Goal: Communication & Community: Share content

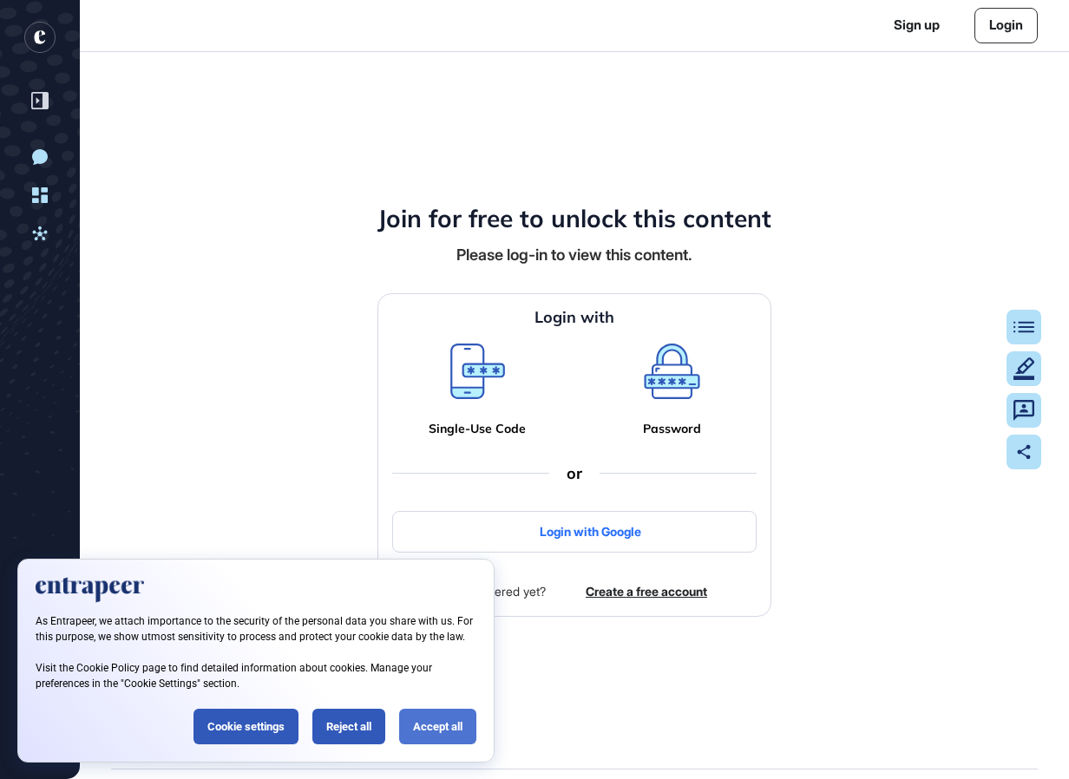
click at [424, 735] on div "Accept all" at bounding box center [437, 727] width 77 height 36
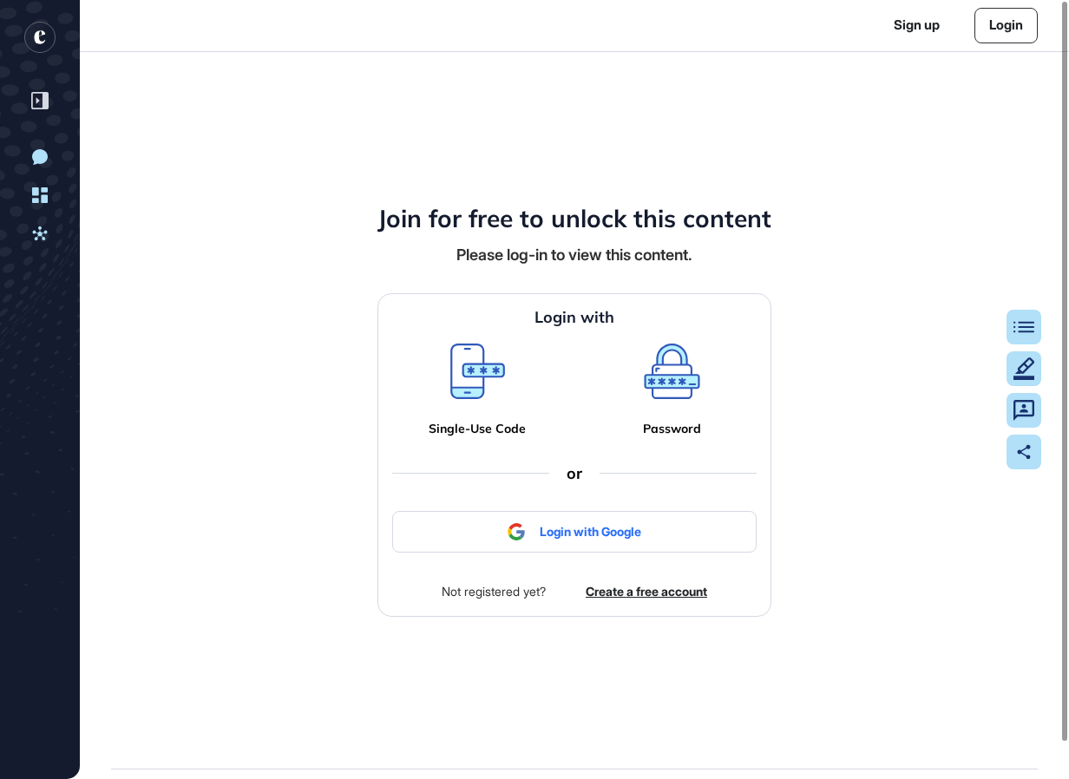
click at [475, 376] on icon at bounding box center [477, 371] width 55 height 56
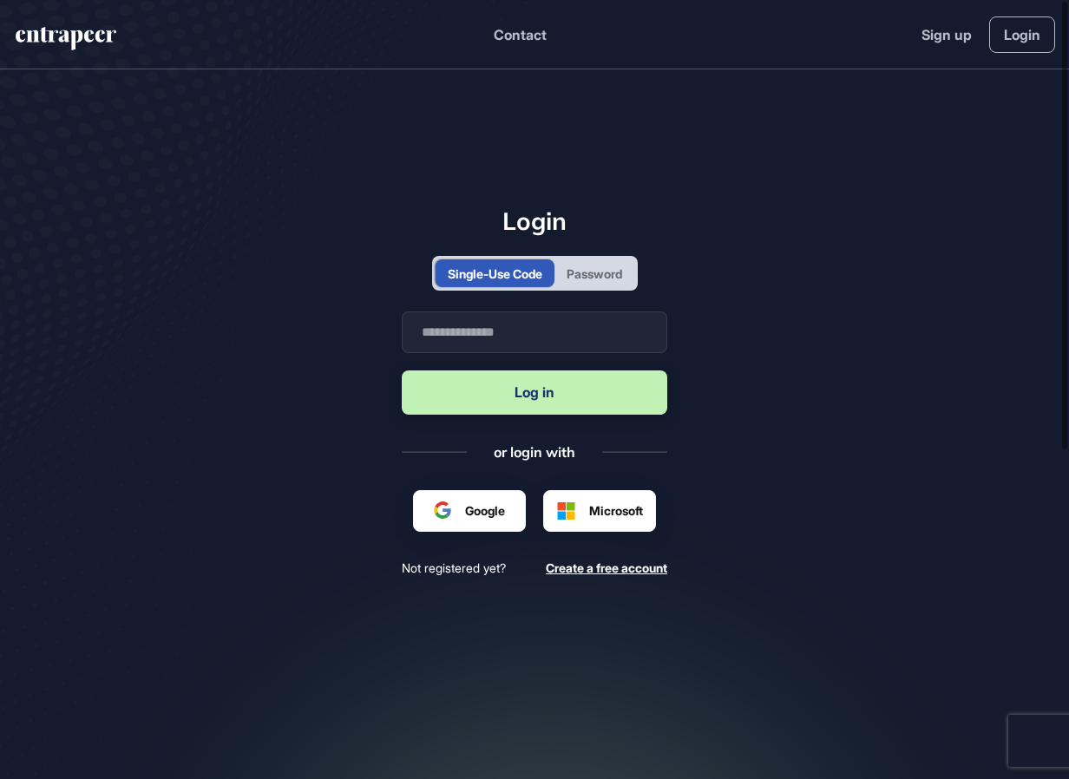
scroll to position [1, 1]
click at [513, 332] on input "text" at bounding box center [534, 332] width 265 height 42
type input "**********"
click at [538, 396] on button "Log in" at bounding box center [534, 392] width 265 height 44
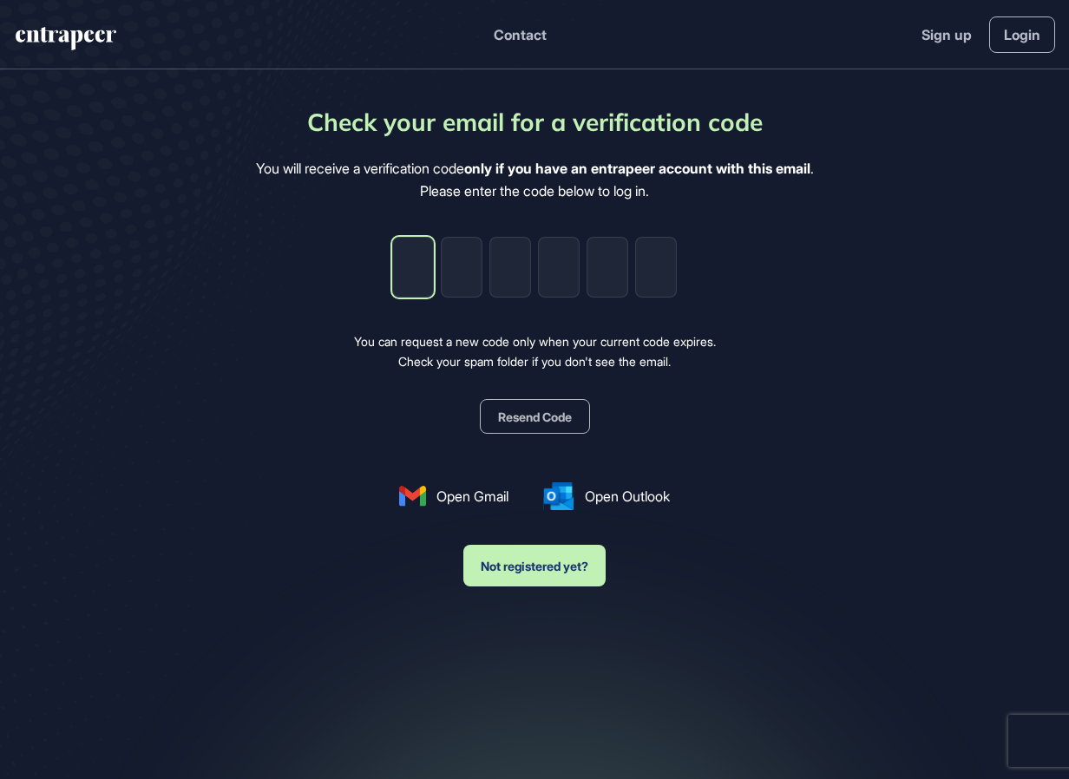
click at [415, 280] on input "tel" at bounding box center [413, 267] width 42 height 61
drag, startPoint x: 434, startPoint y: 247, endPoint x: 422, endPoint y: 265, distance: 20.7
click at [431, 250] on div at bounding box center [534, 267] width 284 height 61
click at [422, 265] on input "tel" at bounding box center [413, 267] width 42 height 61
type input "*"
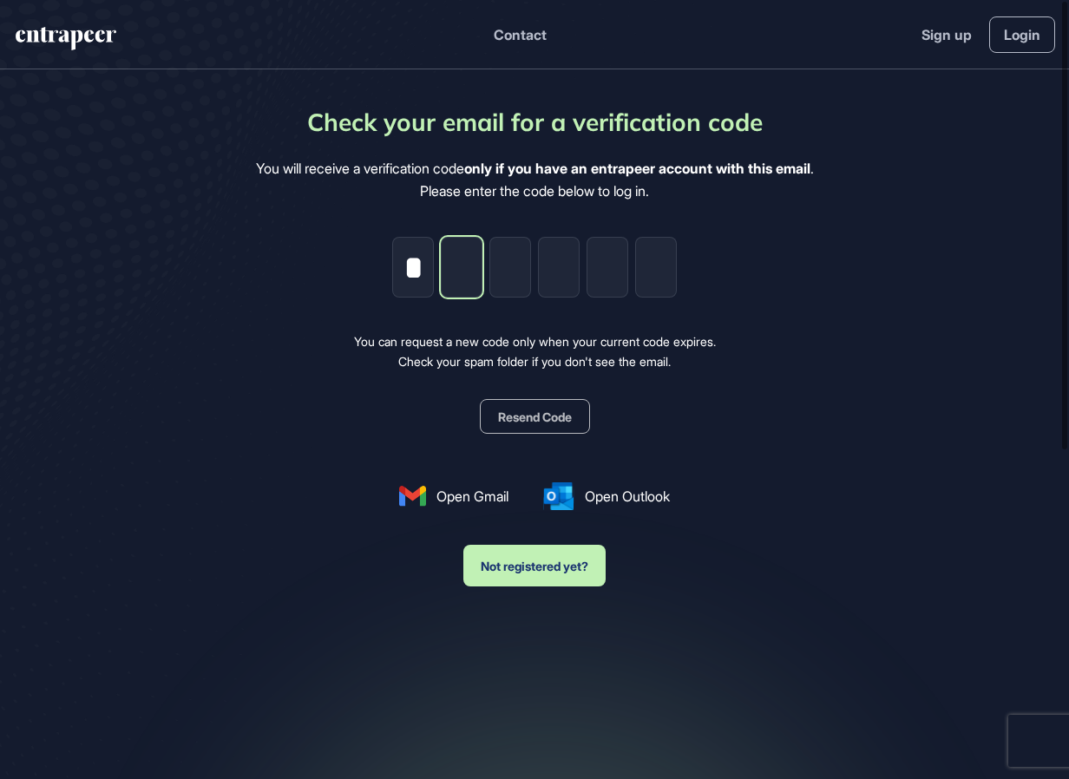
type input "*"
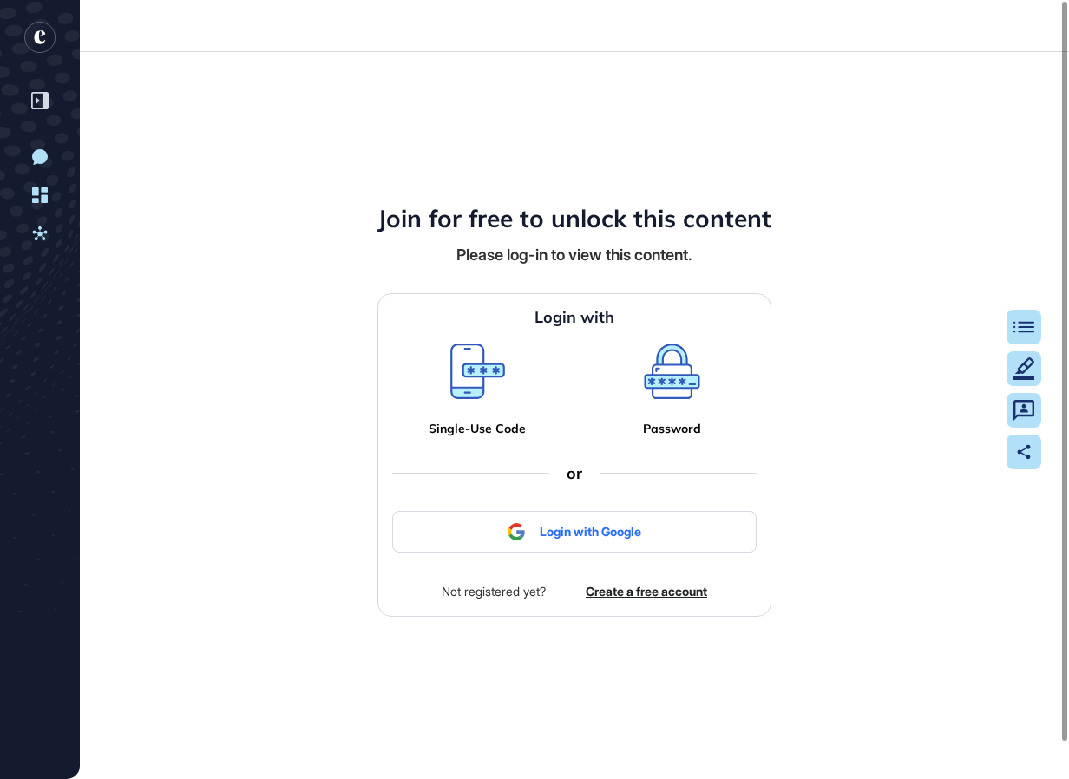
scroll to position [1, 1]
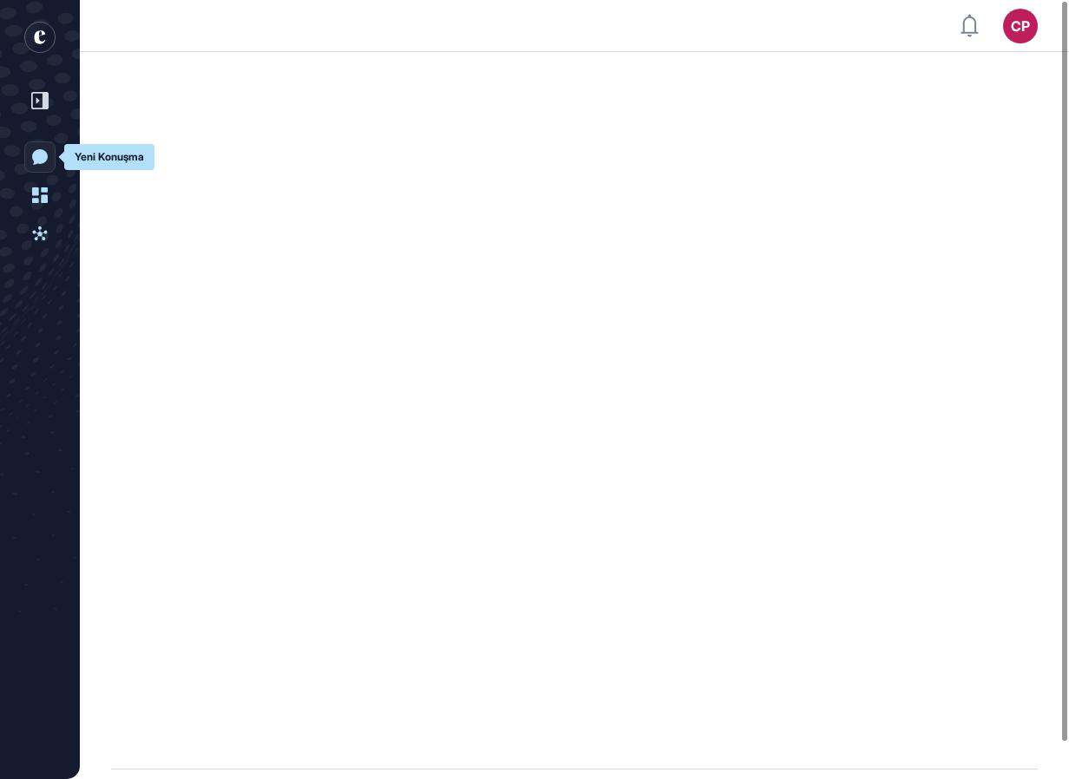
click at [32, 114] on div at bounding box center [39, 100] width 33 height 33
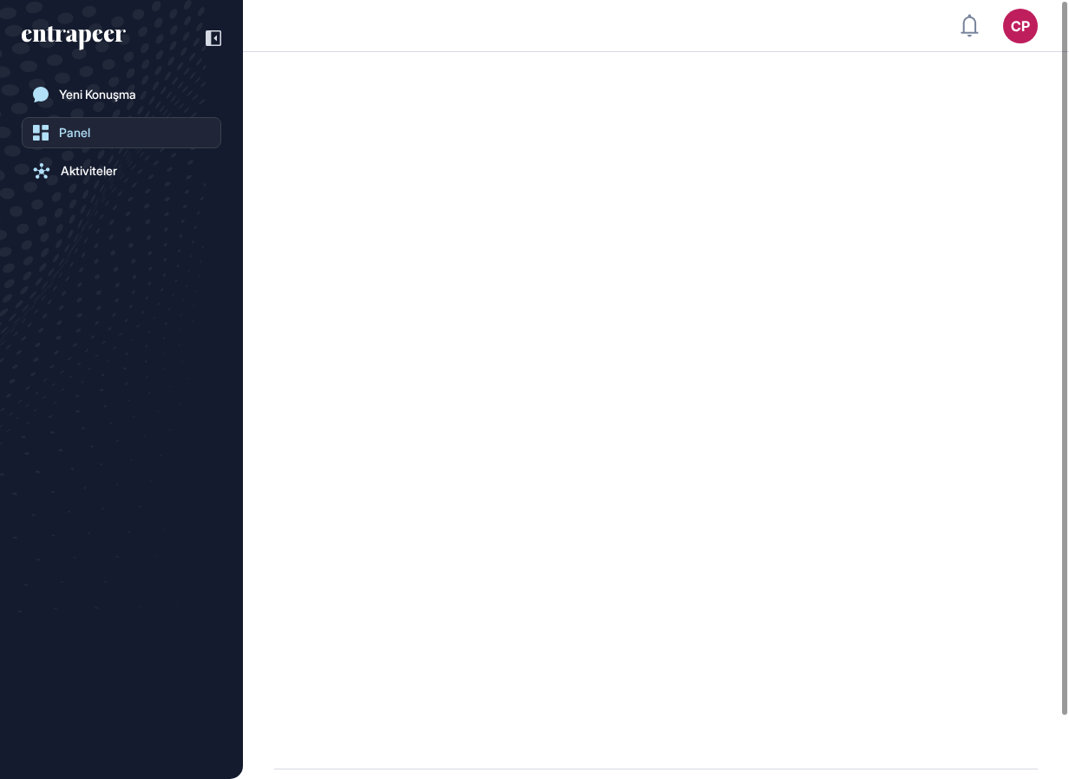
click at [61, 128] on div "Panel" at bounding box center [74, 133] width 31 height 14
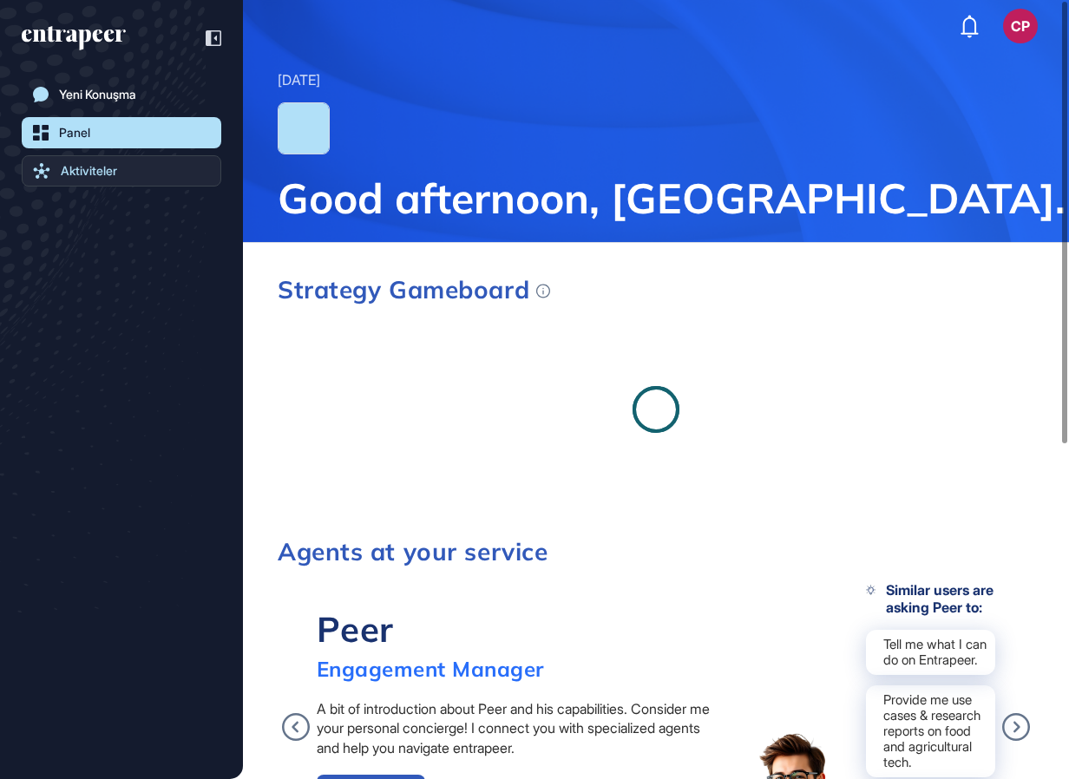
click at [90, 164] on div "Aktiviteler" at bounding box center [89, 171] width 56 height 14
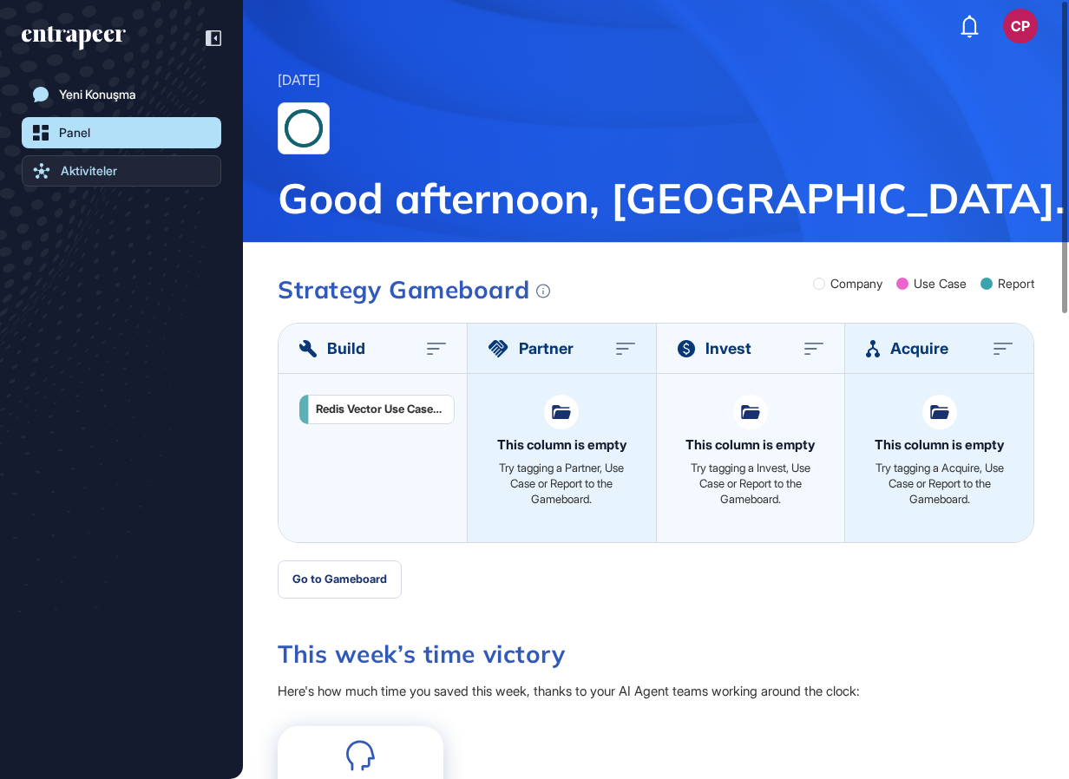
click at [101, 172] on div "Aktiviteler" at bounding box center [89, 171] width 56 height 14
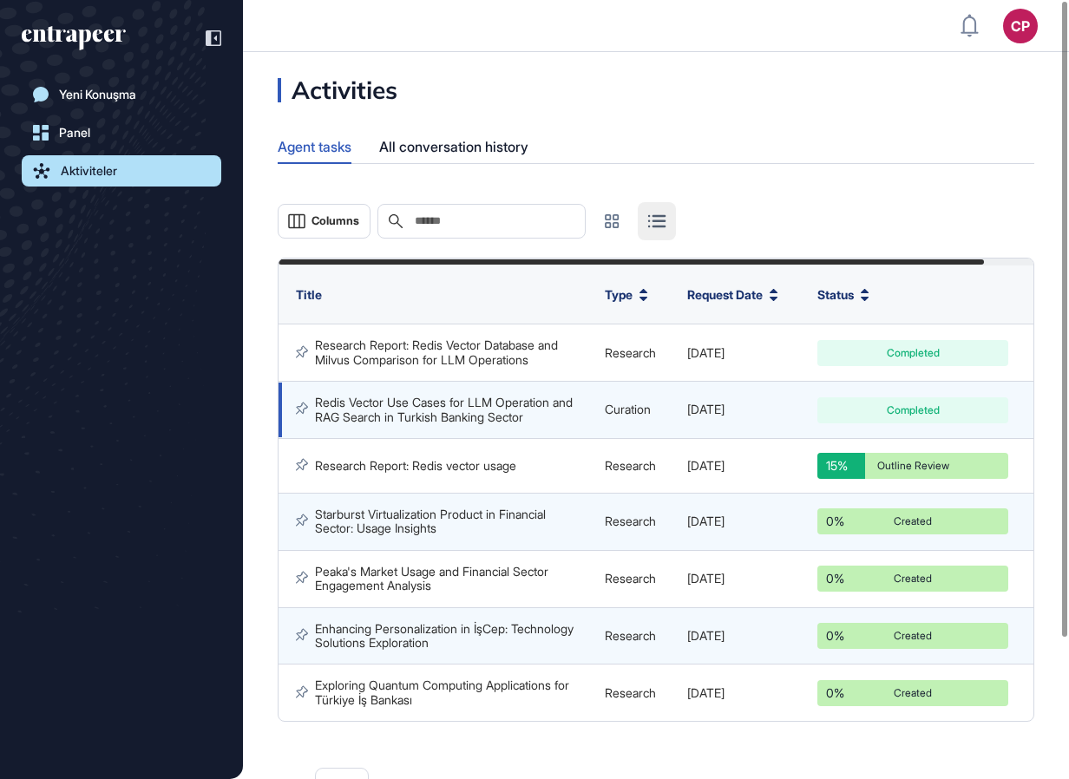
drag, startPoint x: 729, startPoint y: 412, endPoint x: 686, endPoint y: 412, distance: 42.5
click at [686, 412] on td "[DATE]" at bounding box center [743, 410] width 130 height 57
click at [465, 410] on link "Redis Vector Use Cases for LLM Operation and RAG Search in Turkish Banking Sect…" at bounding box center [445, 409] width 261 height 29
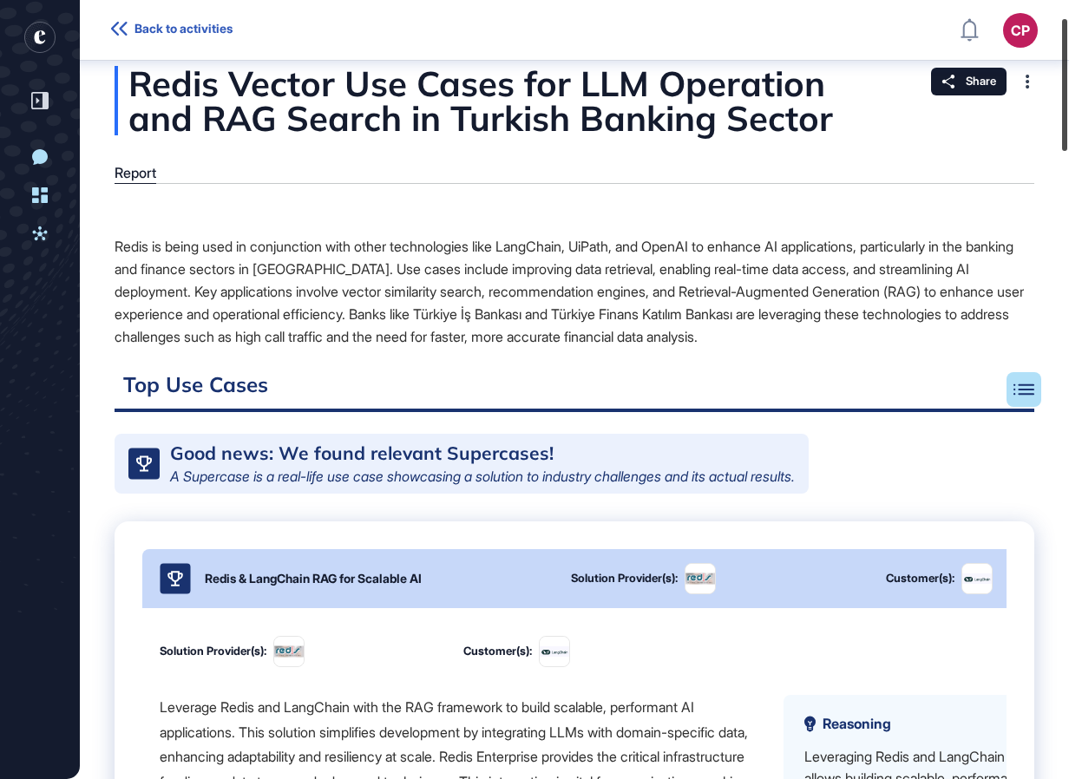
scroll to position [10, 0]
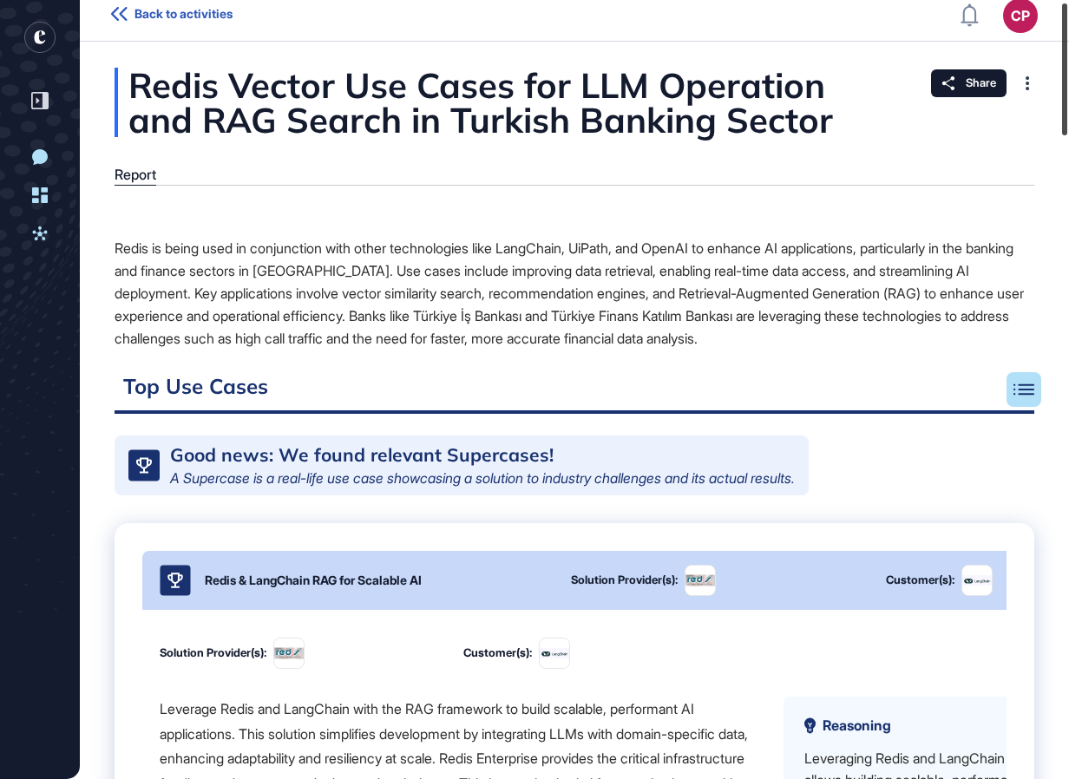
click at [1068, 124] on html "Back to activities CP Dashboard Profile My Content Request More Data Yeni Konuş…" at bounding box center [534, 389] width 1069 height 779
click at [1022, 87] on div at bounding box center [1027, 83] width 28 height 28
click at [996, 87] on div "Share" at bounding box center [968, 83] width 75 height 28
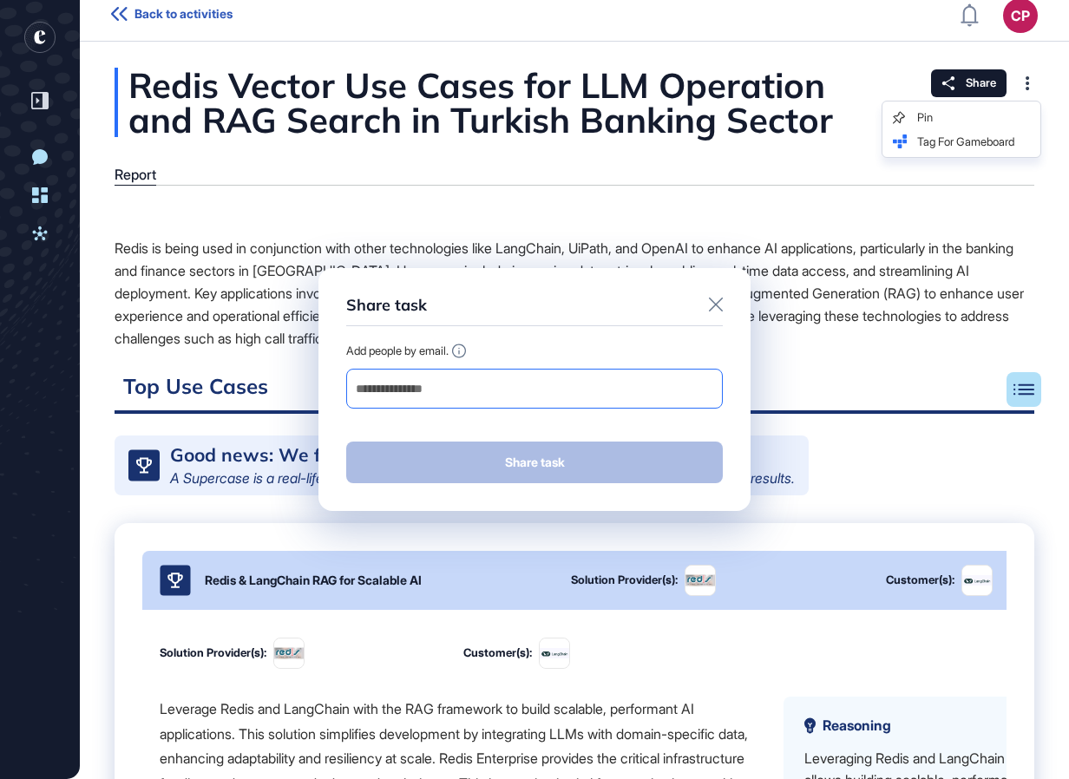
click at [528, 383] on input "email" at bounding box center [534, 388] width 361 height 24
type input "**********"
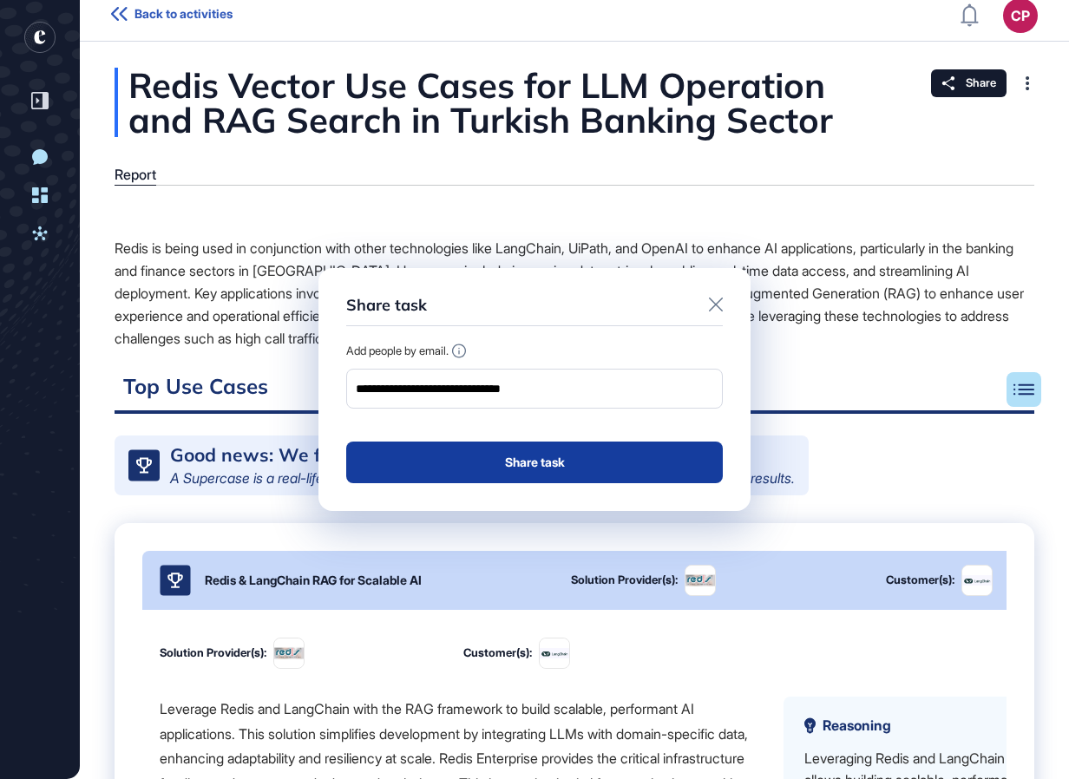
click at [520, 463] on button "Share task" at bounding box center [534, 462] width 376 height 42
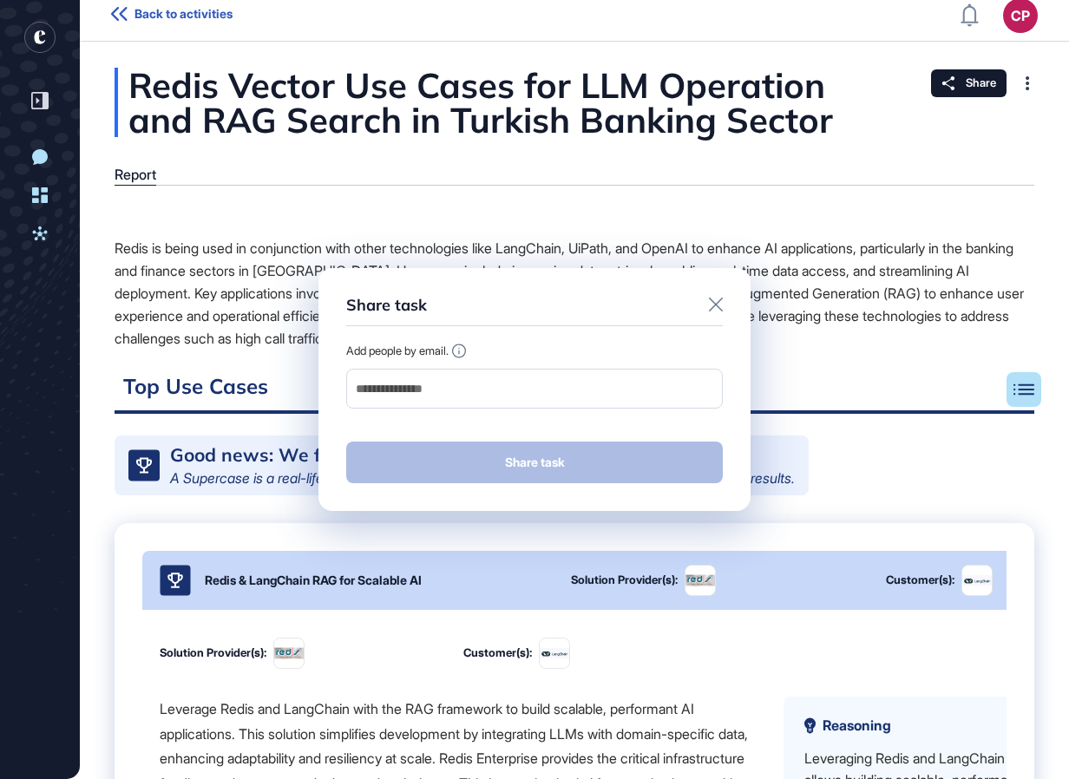
click at [722, 301] on div "Share task Add people by email. Share task" at bounding box center [534, 389] width 432 height 243
click at [711, 303] on icon at bounding box center [716, 304] width 14 height 14
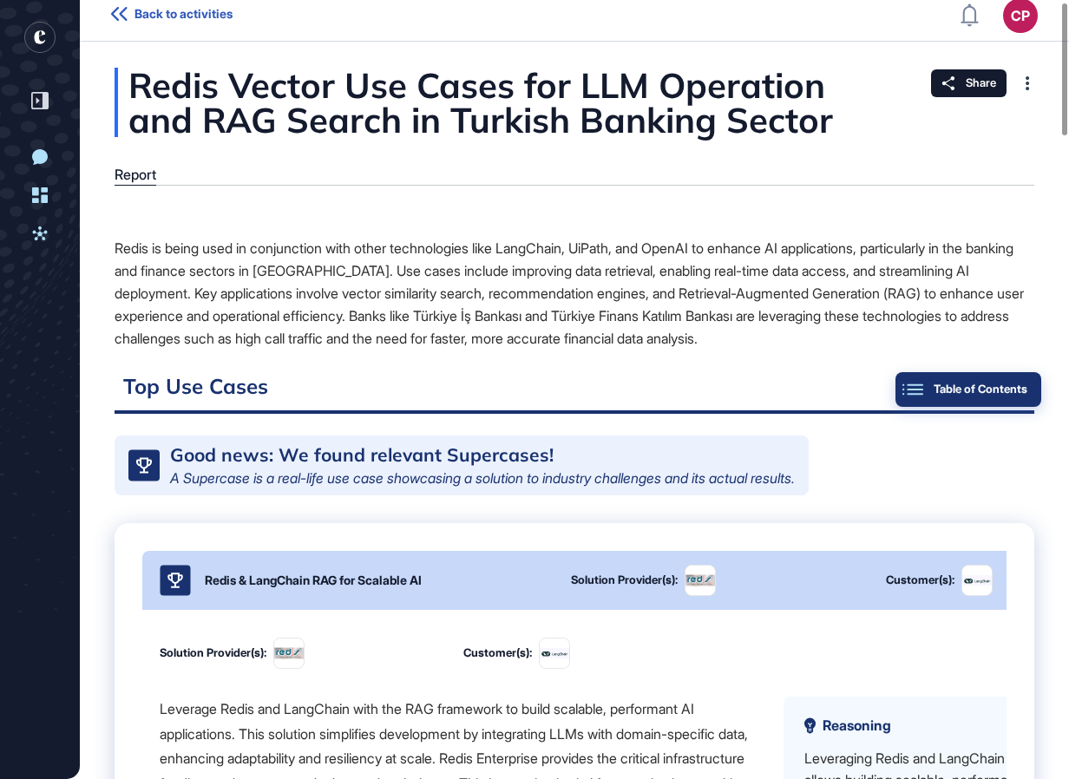
click at [1027, 393] on button "Table of Contents" at bounding box center [968, 389] width 146 height 35
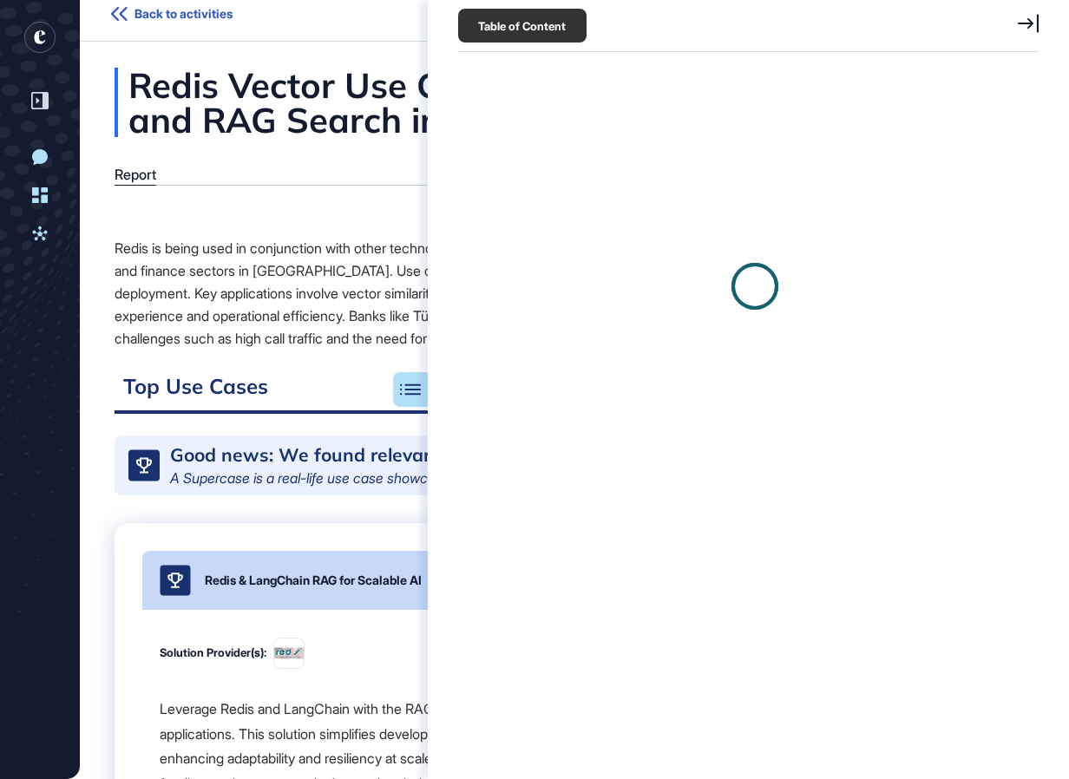
scroll to position [8, 1]
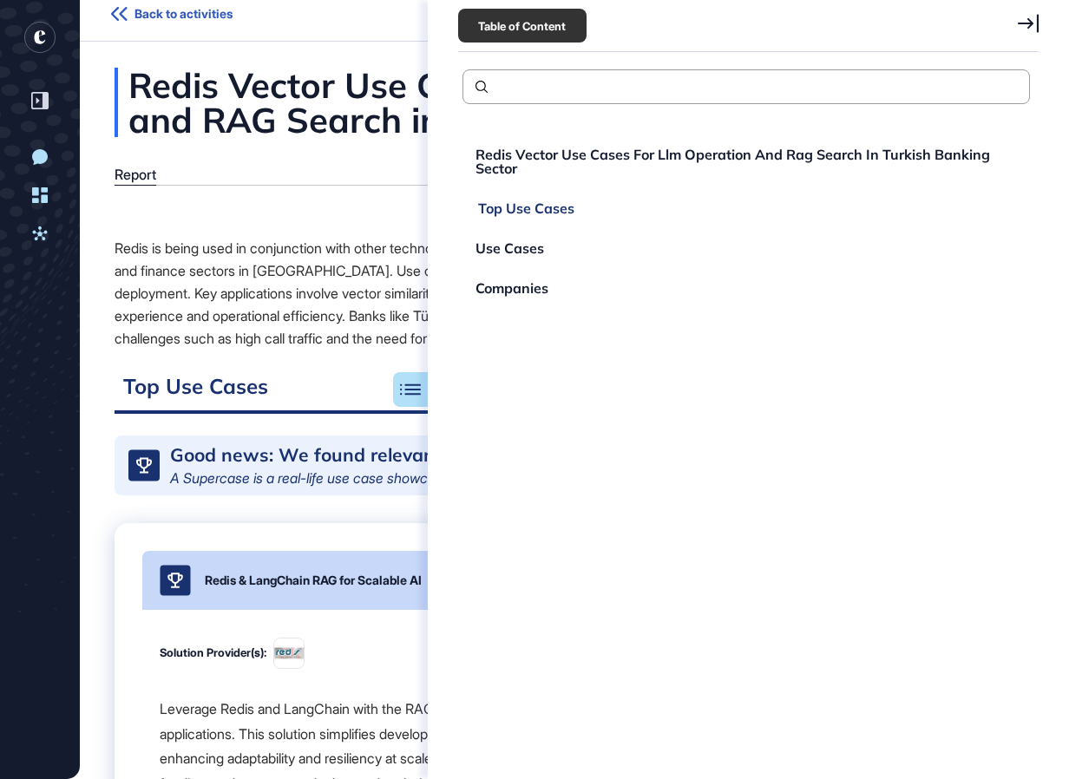
click at [533, 241] on div "Top Use Cases" at bounding box center [509, 248] width 69 height 14
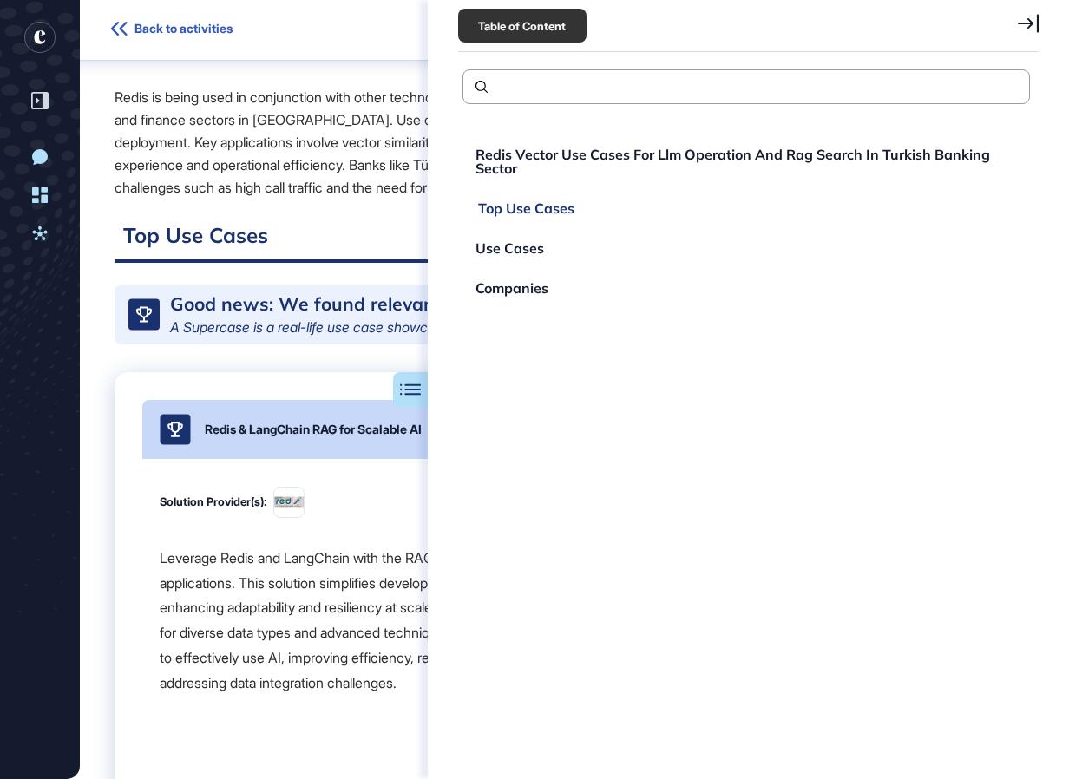
scroll to position [273, 0]
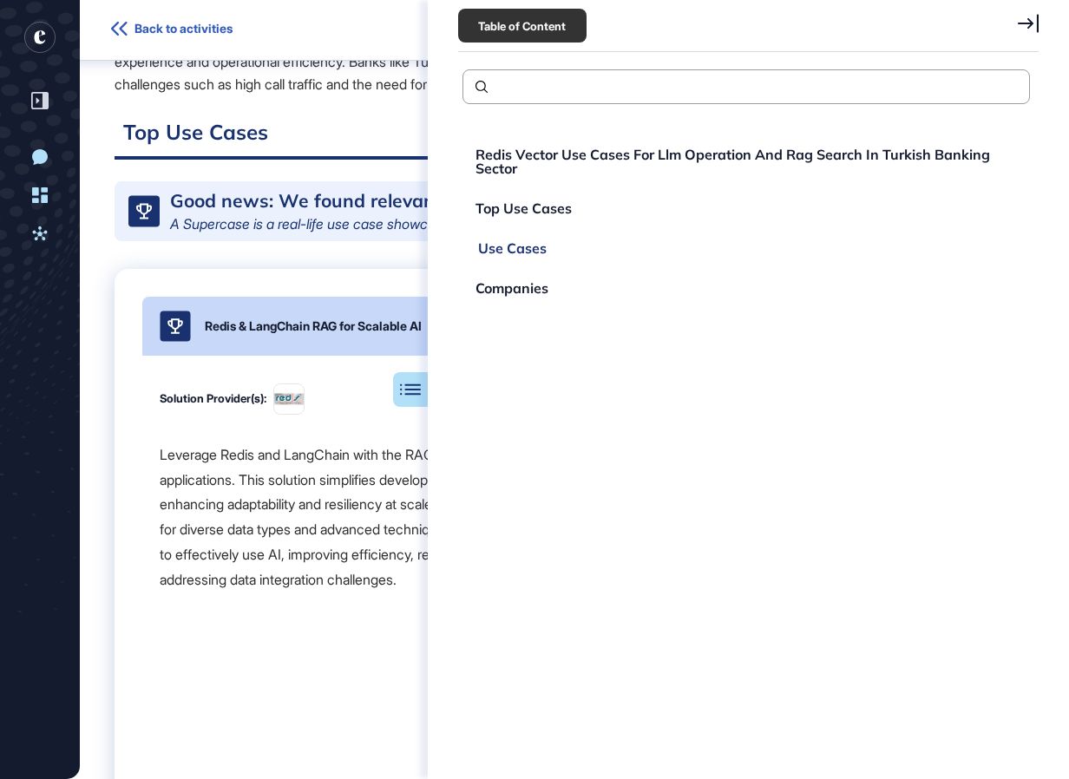
click at [488, 281] on div "Use Cases" at bounding box center [511, 288] width 73 height 14
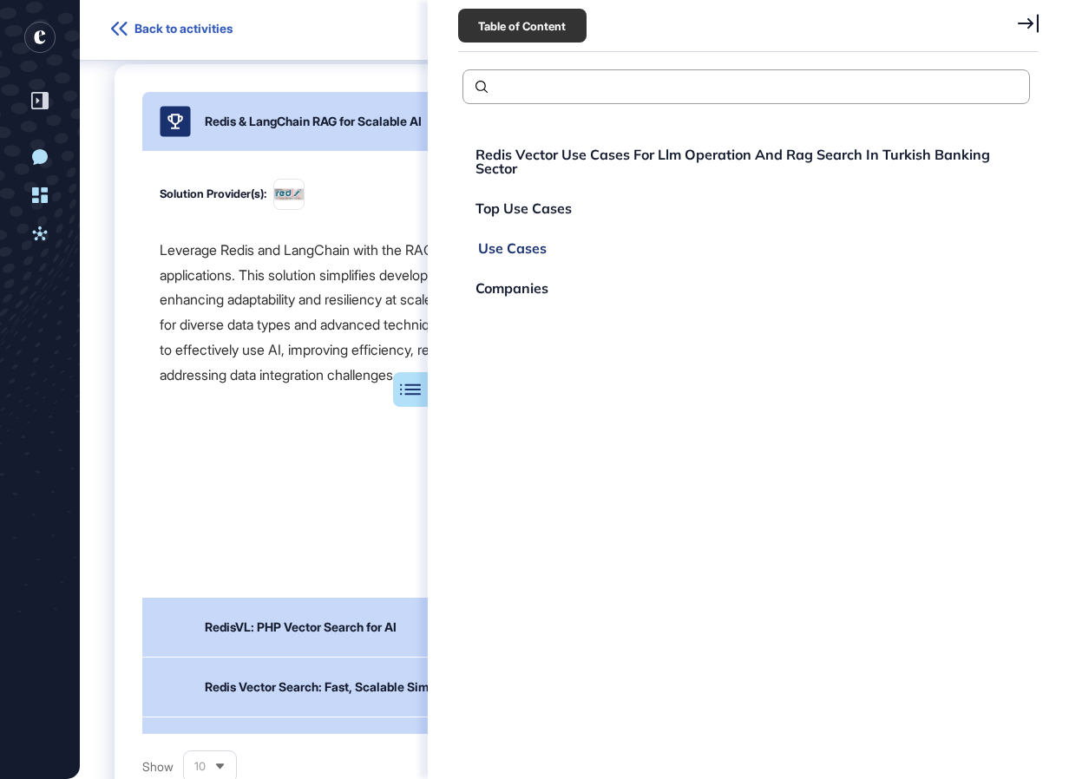
scroll to position [1228, 0]
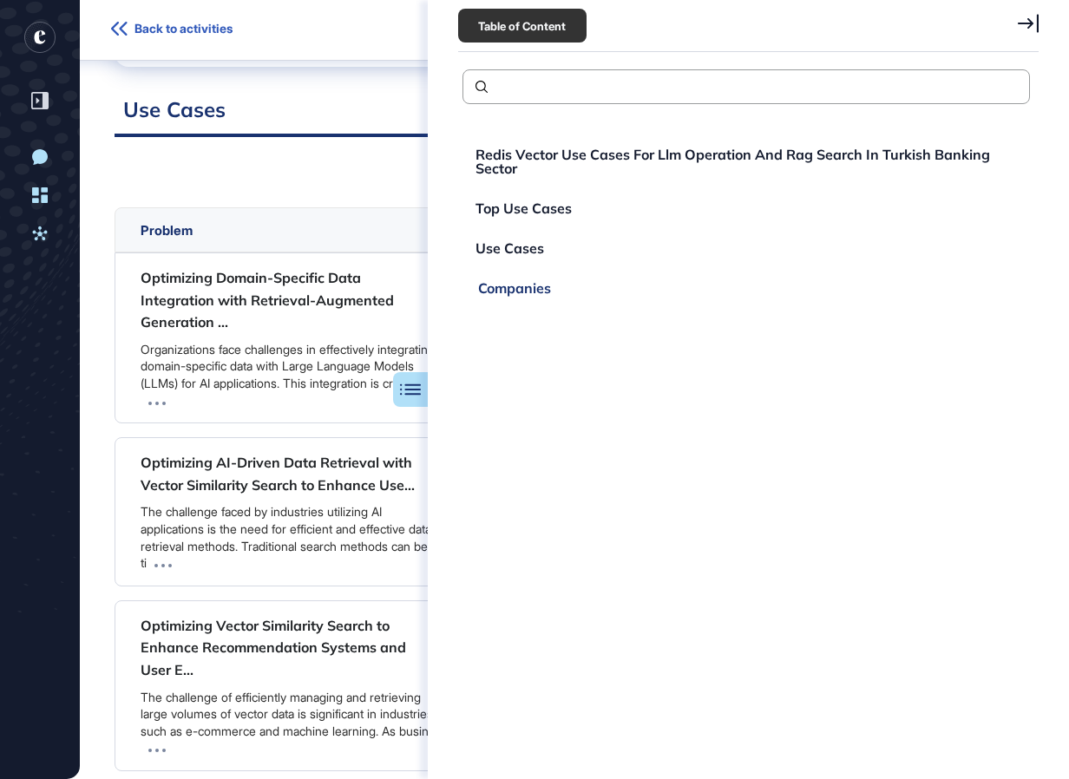
click at [506, 287] on div "Companies" at bounding box center [514, 288] width 73 height 14
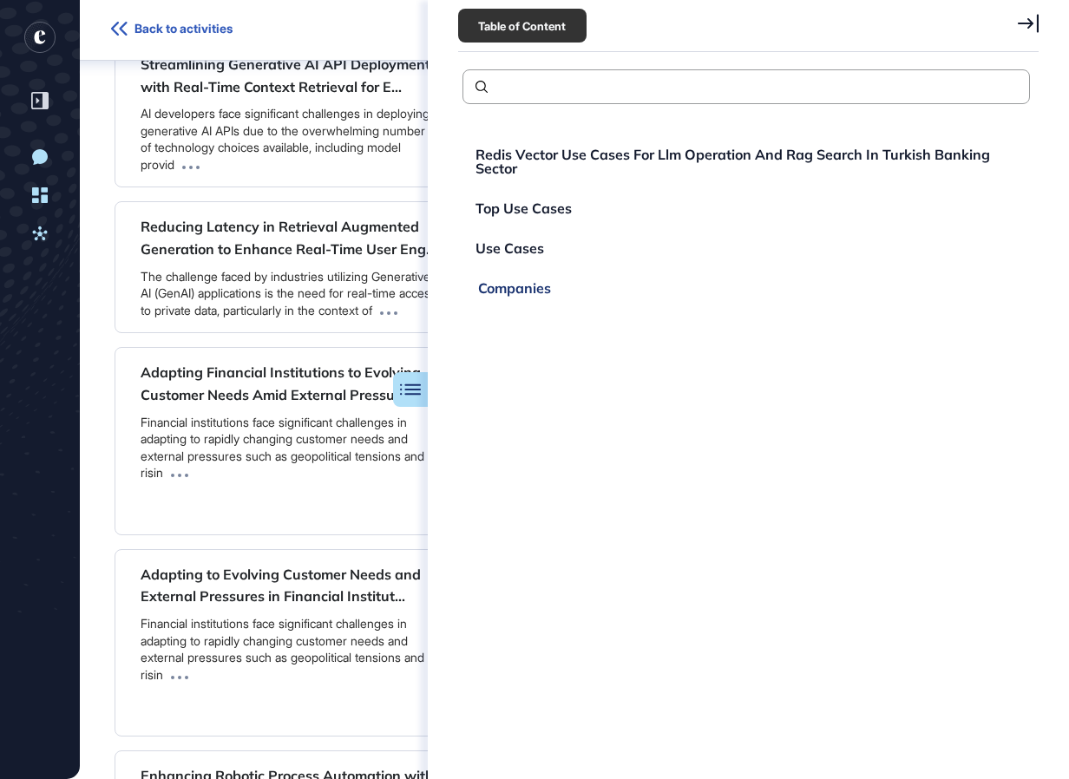
scroll to position [3275, 0]
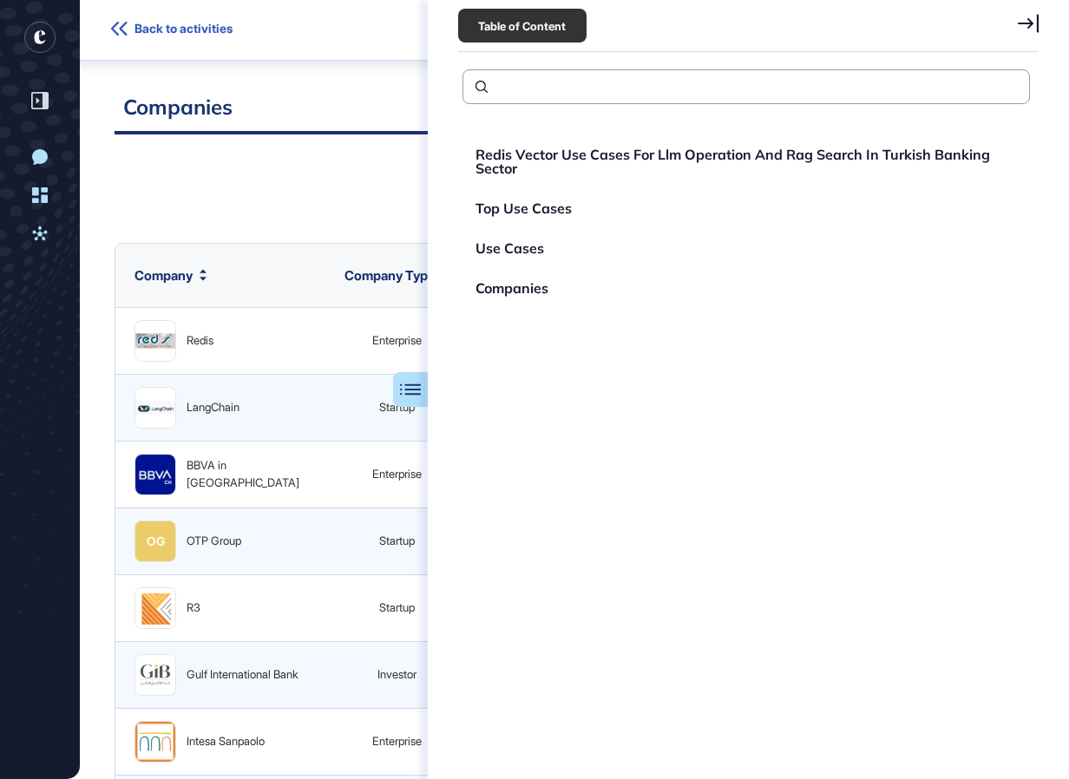
click at [358, 243] on div "Search Columns Company Company Type Location Founded Date Total Funding Amount …" at bounding box center [573, 631] width 919 height 951
click at [1023, 31] on icon at bounding box center [1027, 23] width 21 height 19
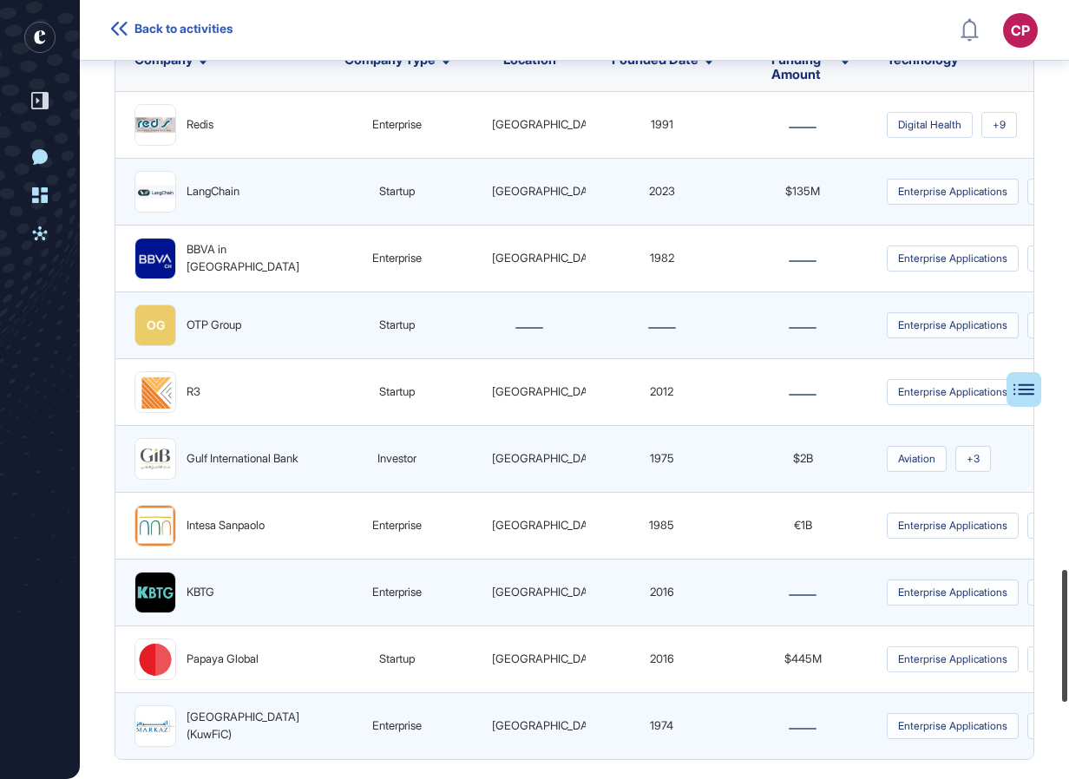
drag, startPoint x: 1068, startPoint y: 622, endPoint x: 1069, endPoint y: 654, distance: 32.1
click at [1068, 654] on html "Back to activities CP Dashboard Profile My Content Request More Data Yeni Konuş…" at bounding box center [534, 389] width 1069 height 779
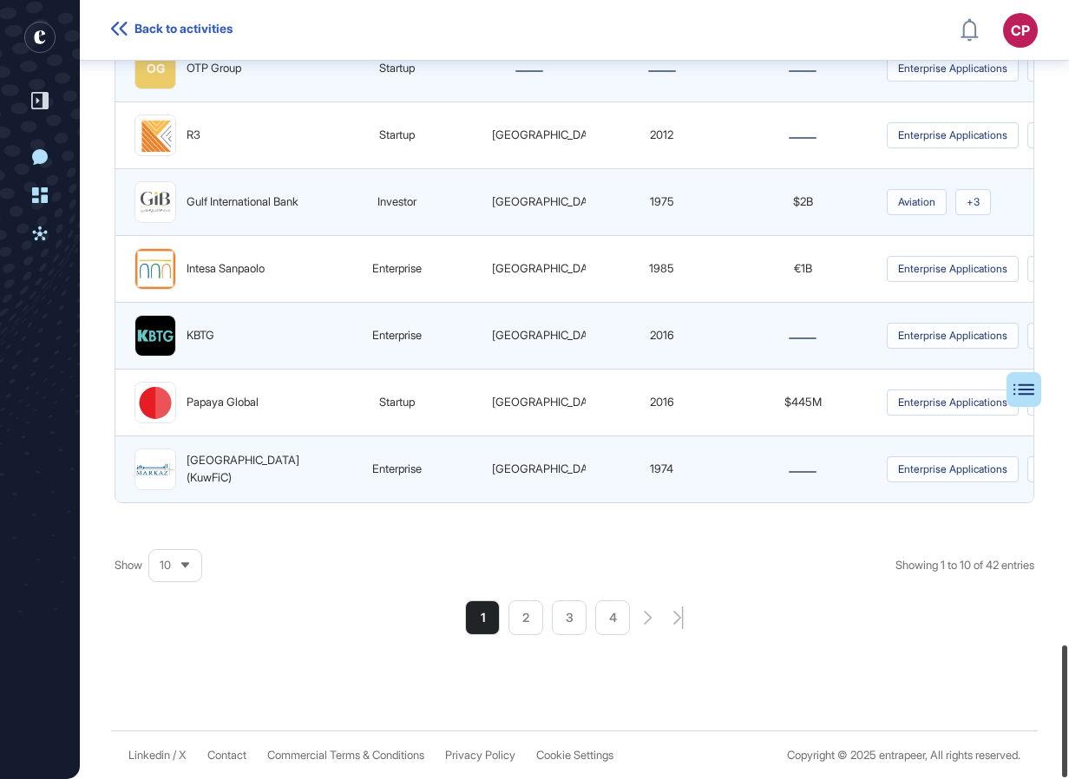
scroll to position [3808, 0]
drag, startPoint x: 1067, startPoint y: 670, endPoint x: 350, endPoint y: 588, distance: 721.1
click at [1062, 701] on div at bounding box center [1064, 711] width 5 height 132
click at [199, 567] on div "10" at bounding box center [175, 565] width 52 height 34
click at [187, 535] on li "100" at bounding box center [175, 537] width 42 height 35
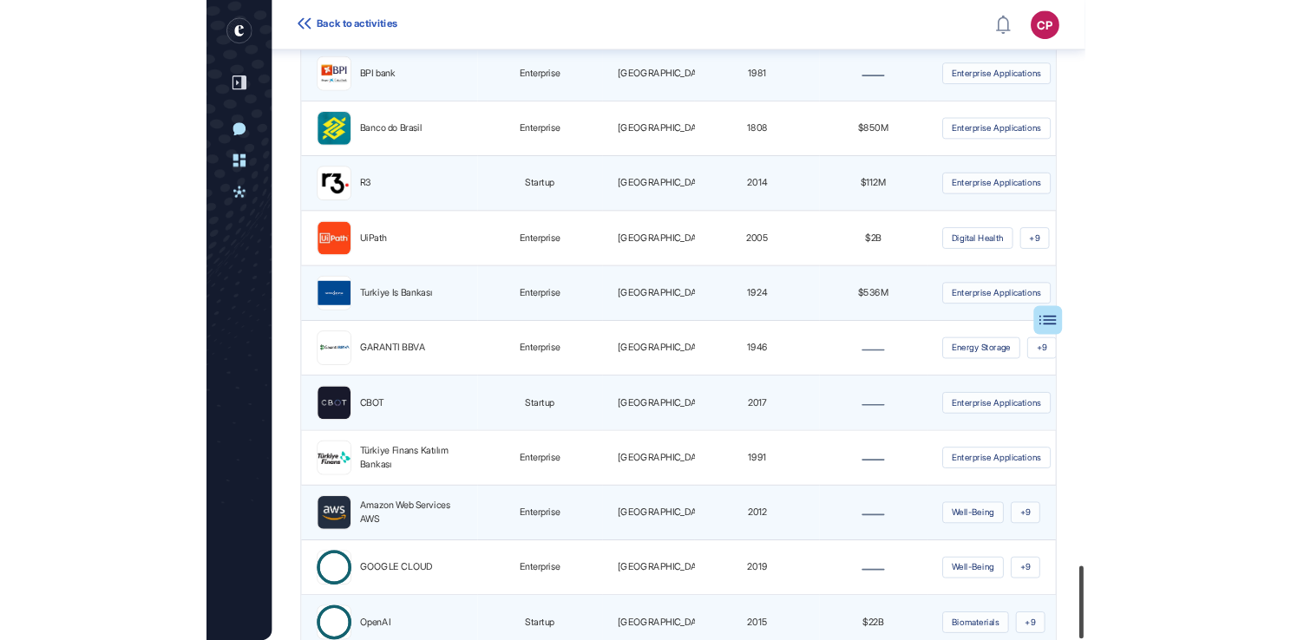
scroll to position [6024, 0]
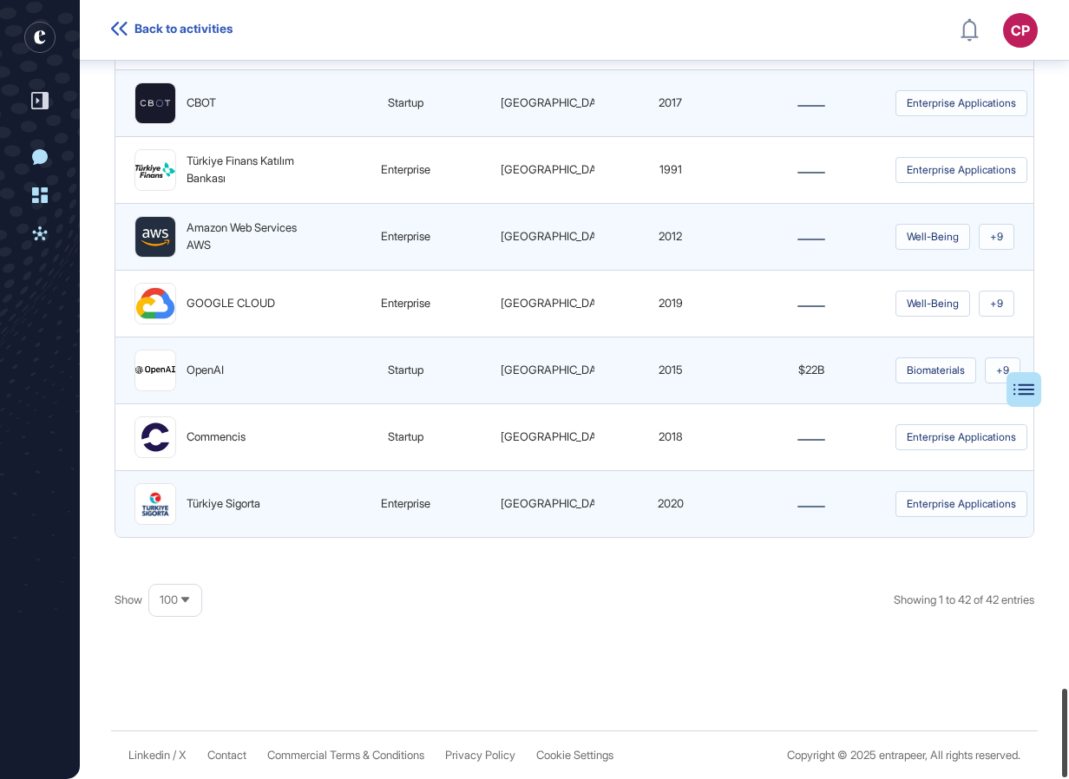
drag, startPoint x: 1065, startPoint y: 517, endPoint x: 1036, endPoint y: 644, distance: 130.9
click at [1054, 729] on div "Back to activities CP Dashboard Profile My Content Request More Data Yeni Konuş…" at bounding box center [534, 389] width 1069 height 779
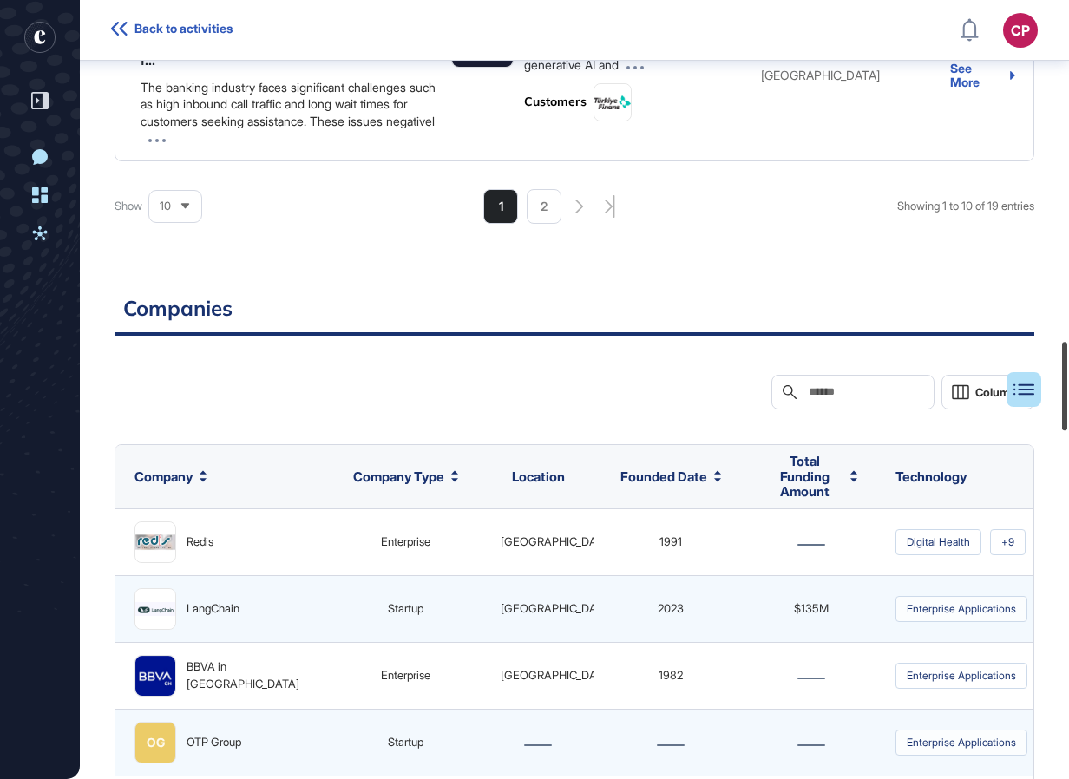
scroll to position [2800, 0]
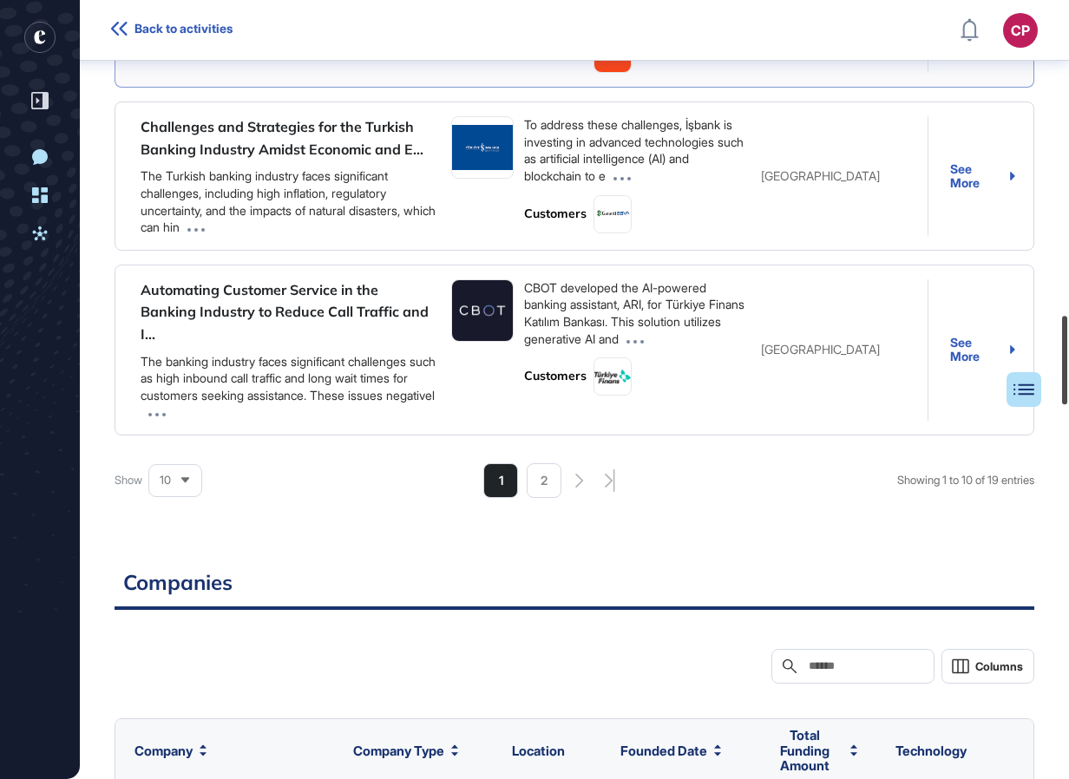
drag, startPoint x: 1067, startPoint y: 680, endPoint x: 856, endPoint y: 356, distance: 386.1
click at [1054, 319] on div "Back to activities CP Dashboard Profile My Content Request More Data Yeni Konuş…" at bounding box center [534, 389] width 1069 height 779
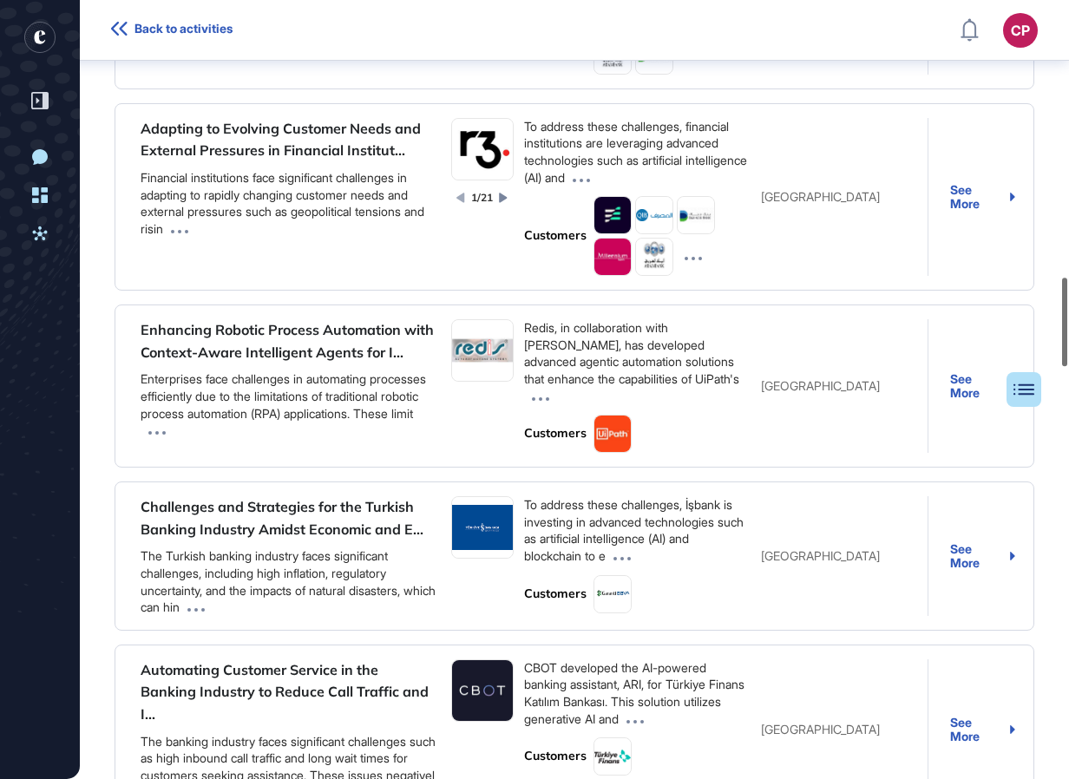
click at [1062, 278] on div at bounding box center [1064, 322] width 5 height 88
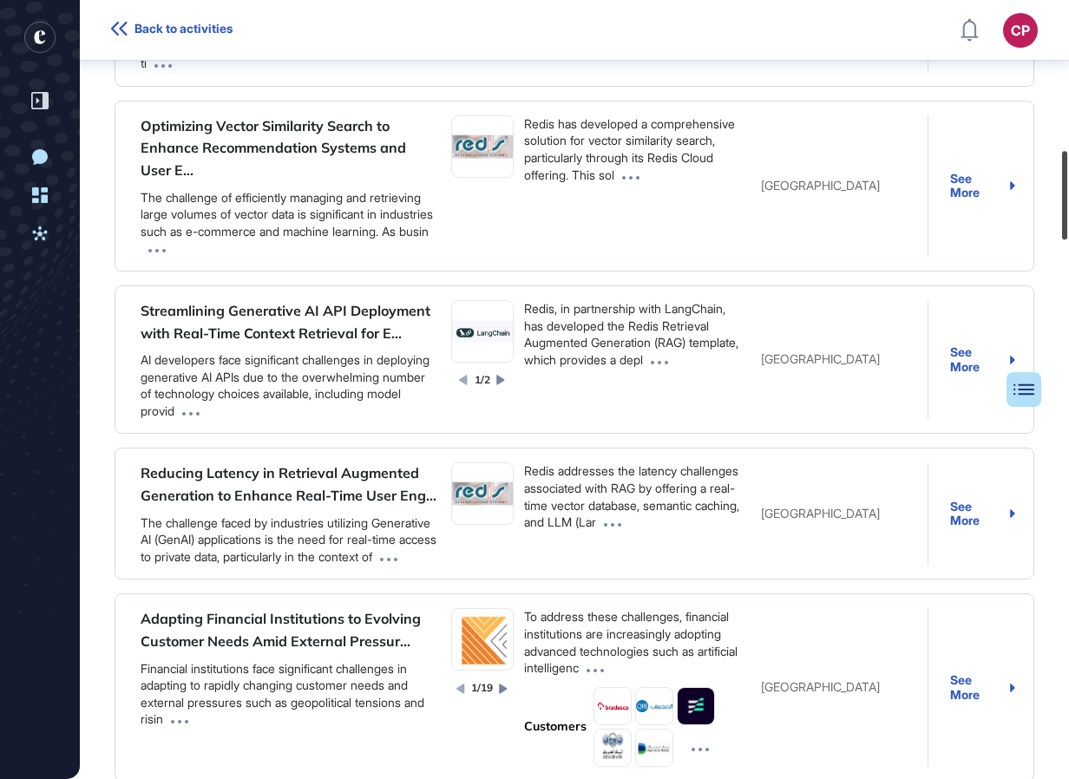
drag, startPoint x: 1064, startPoint y: 255, endPoint x: 1071, endPoint y: 178, distance: 77.5
click at [1068, 178] on html "Back to activities CP Dashboard Profile My Content Request More Data Yeni Konuş…" at bounding box center [534, 389] width 1069 height 779
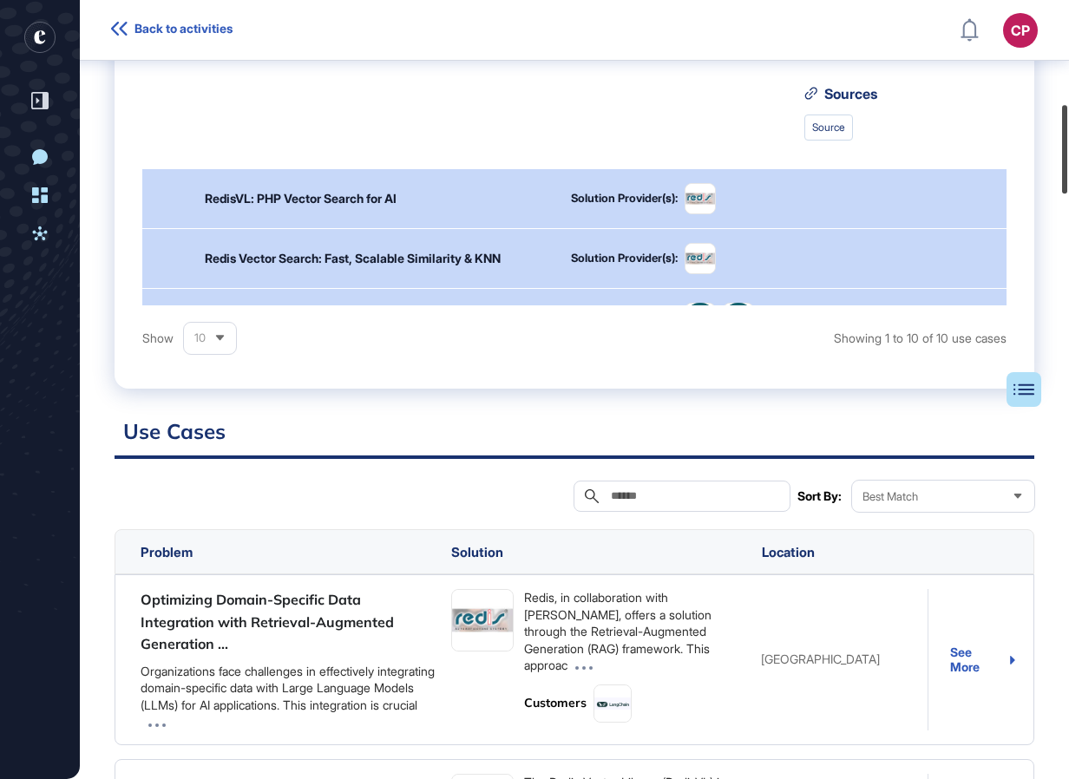
click at [1066, 147] on div at bounding box center [1064, 149] width 5 height 88
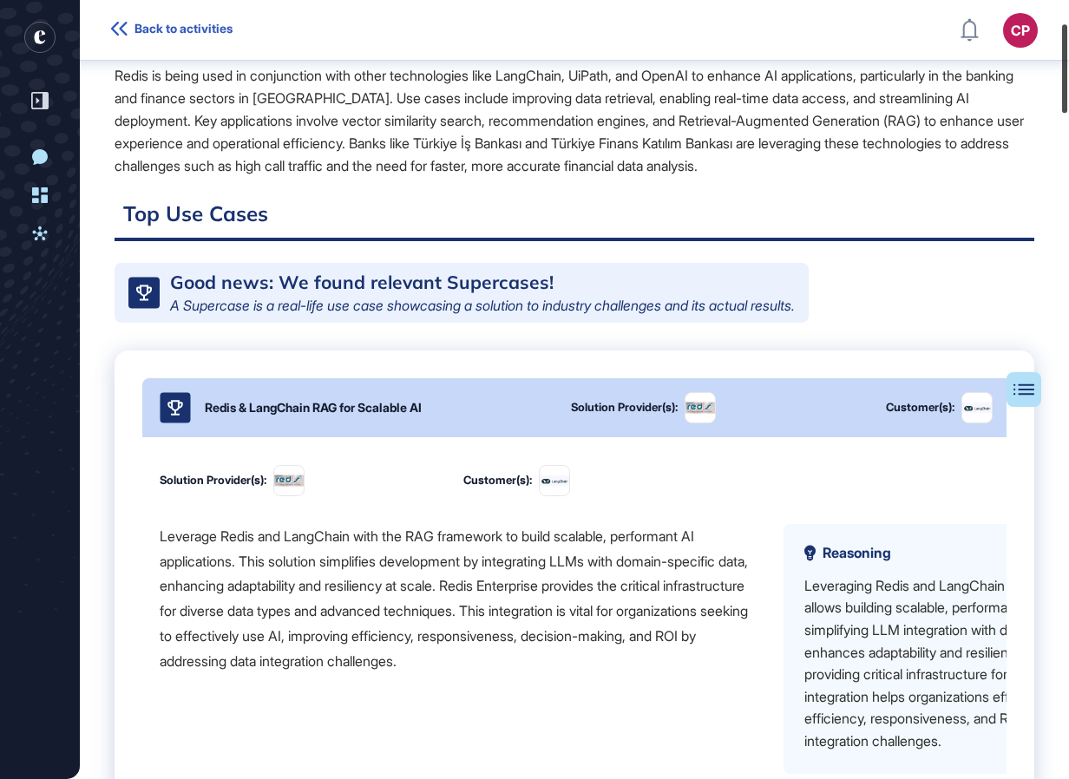
drag, startPoint x: 1062, startPoint y: 147, endPoint x: 1065, endPoint y: 65, distance: 81.6
click at [1065, 65] on div at bounding box center [1064, 68] width 5 height 88
click at [1063, 58] on div at bounding box center [1064, 67] width 5 height 88
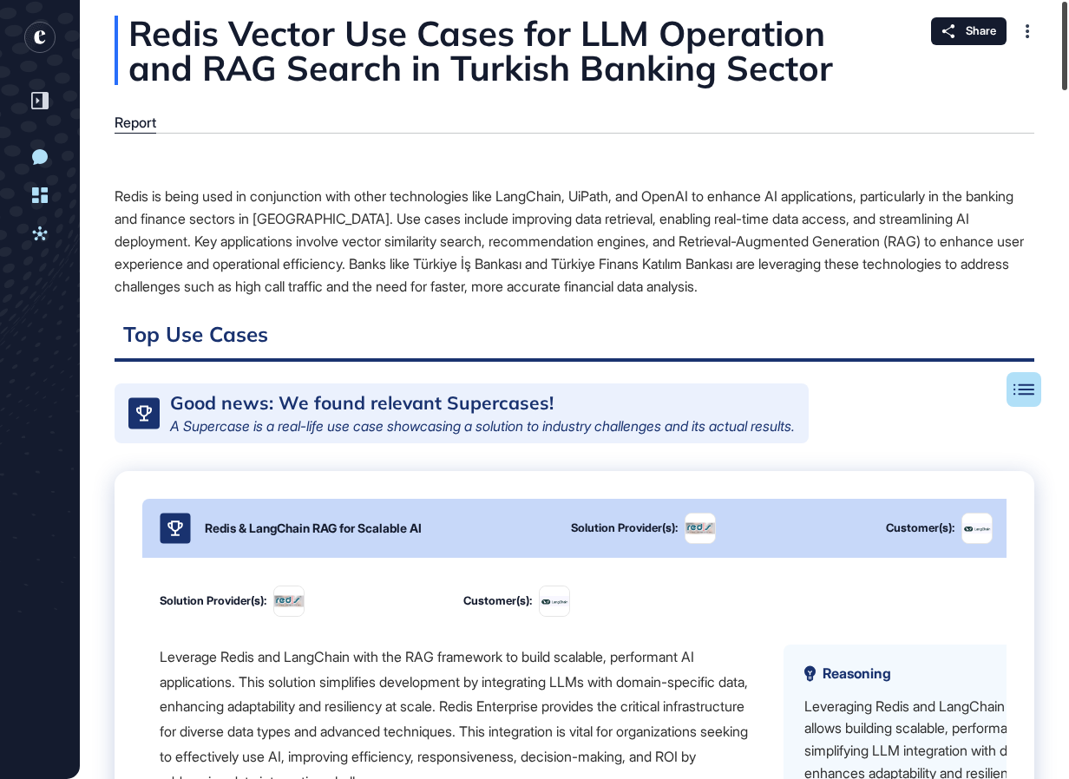
scroll to position [0, 0]
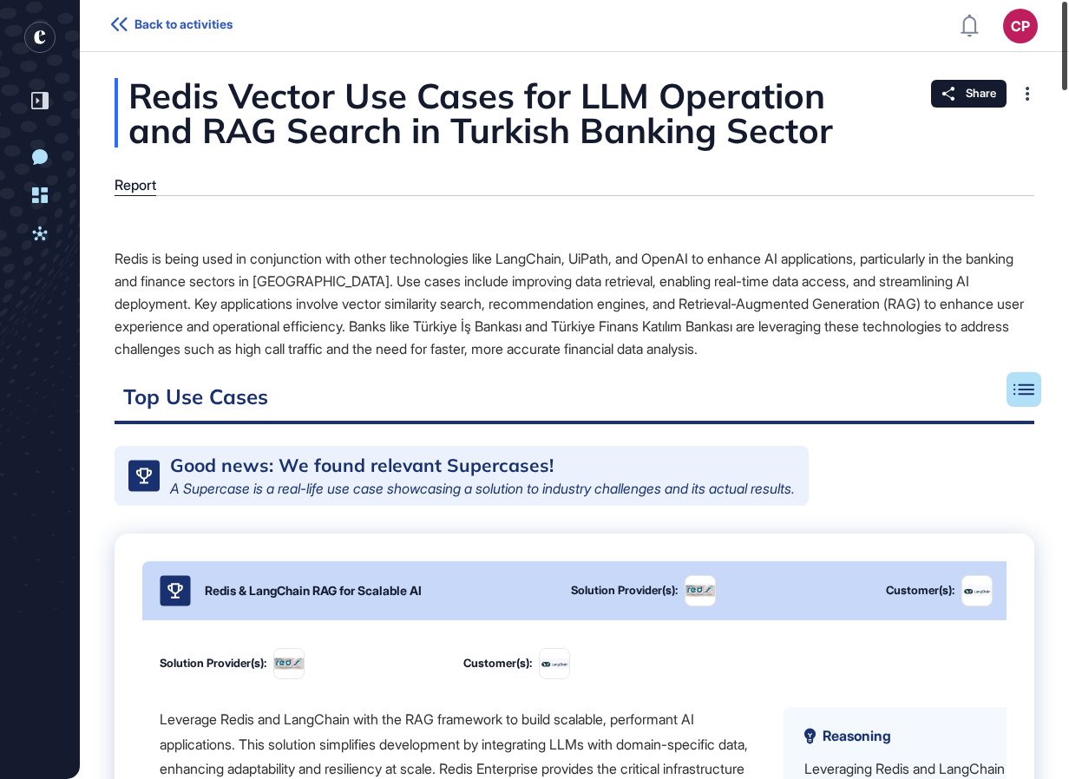
drag, startPoint x: 1067, startPoint y: 99, endPoint x: 1066, endPoint y: 56, distance: 43.4
click at [1066, 56] on div at bounding box center [1064, 46] width 5 height 88
click at [1063, 90] on div at bounding box center [1064, 46] width 5 height 88
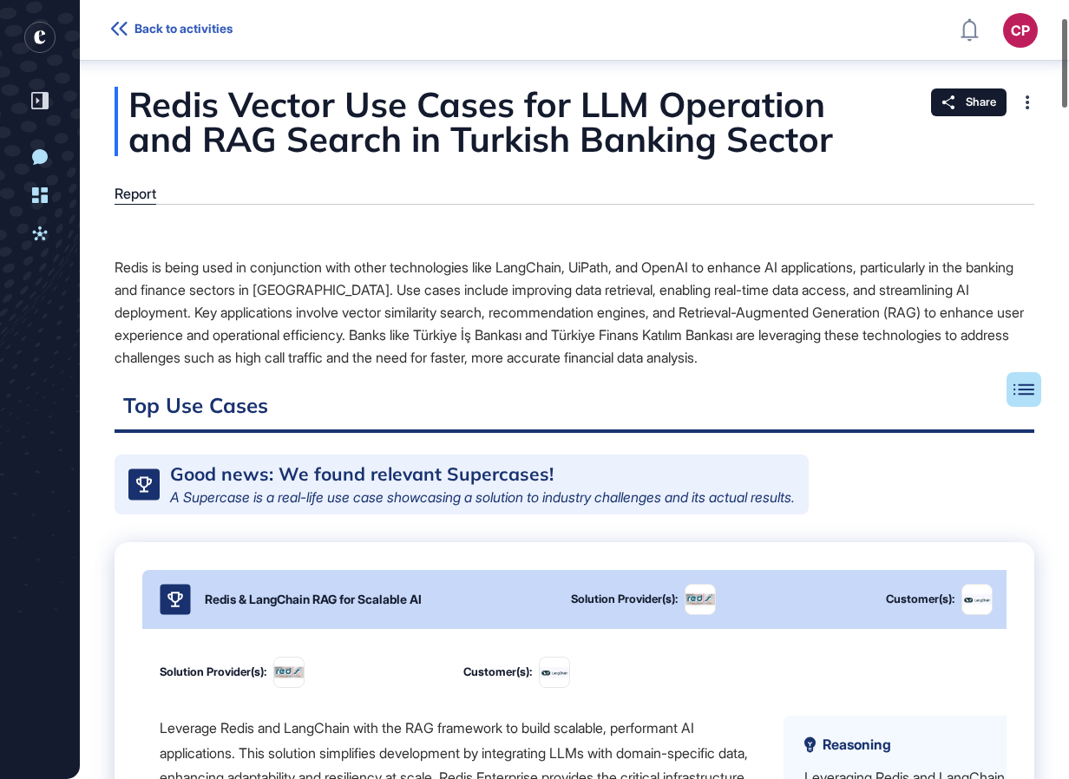
scroll to position [160, 0]
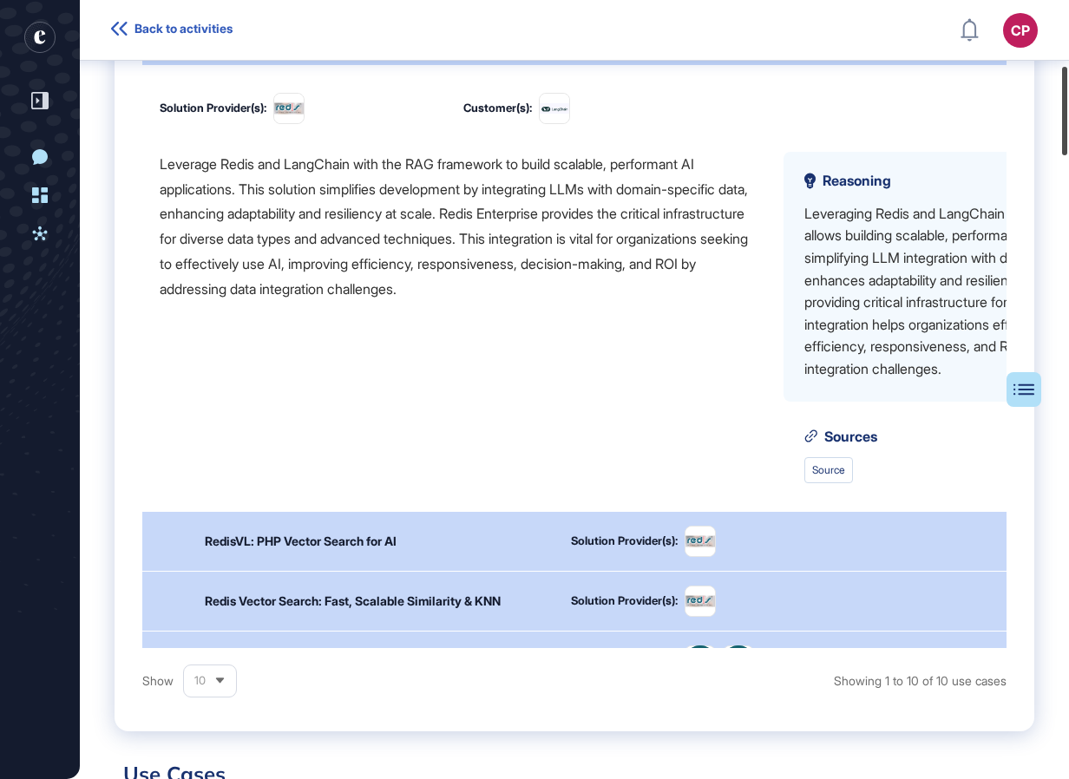
drag, startPoint x: 1062, startPoint y: 94, endPoint x: 1062, endPoint y: 141, distance: 46.8
click at [1062, 141] on div at bounding box center [1064, 111] width 5 height 88
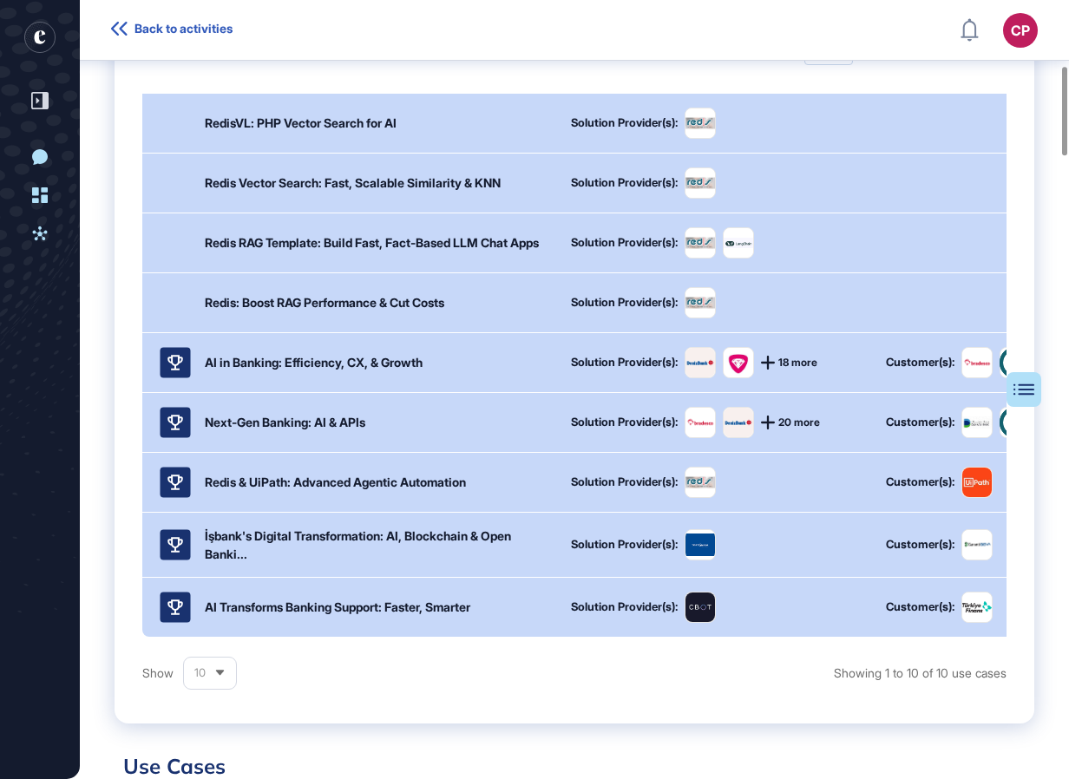
scroll to position [425, 0]
click at [785, 367] on span "18 more" at bounding box center [797, 361] width 39 height 10
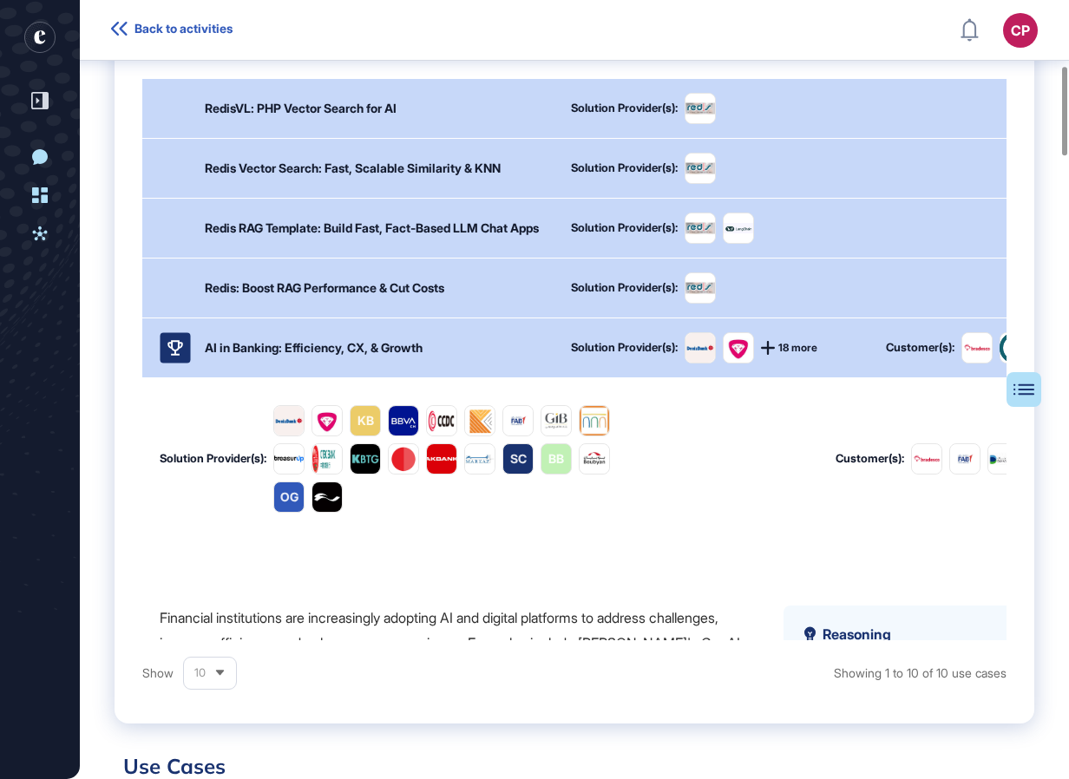
click at [785, 353] on span "18 more" at bounding box center [797, 348] width 39 height 10
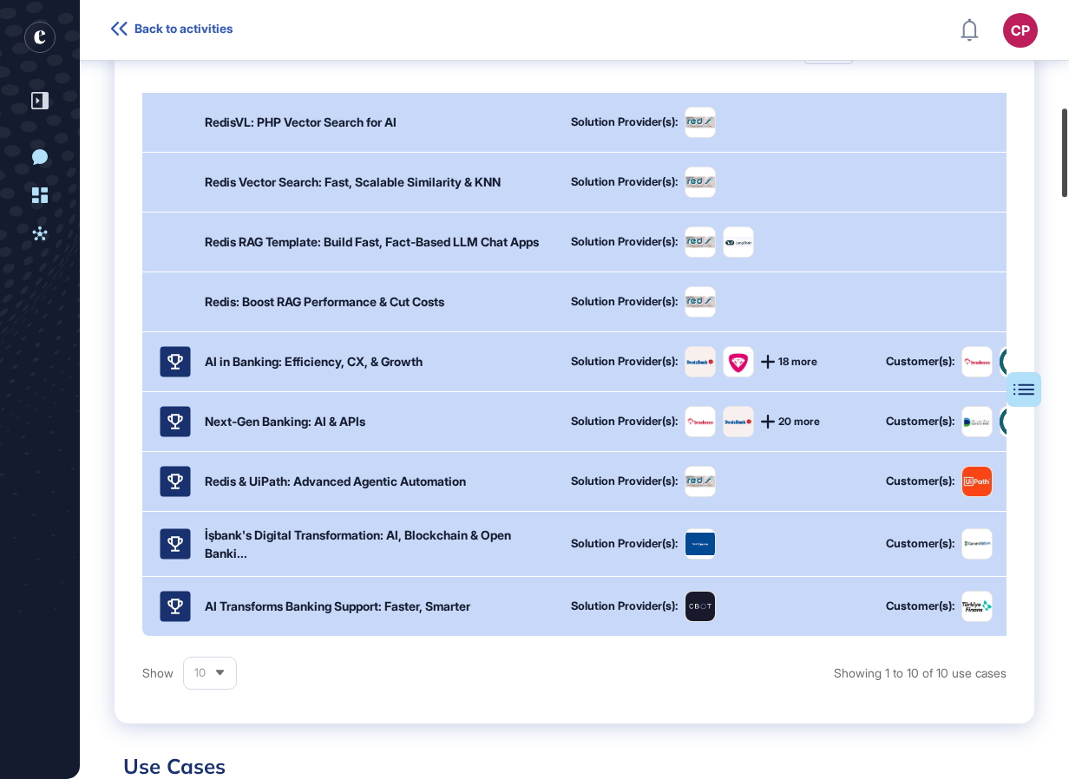
drag, startPoint x: 1058, startPoint y: 163, endPoint x: 1059, endPoint y: 180, distance: 17.4
click at [1062, 189] on div at bounding box center [1064, 152] width 5 height 88
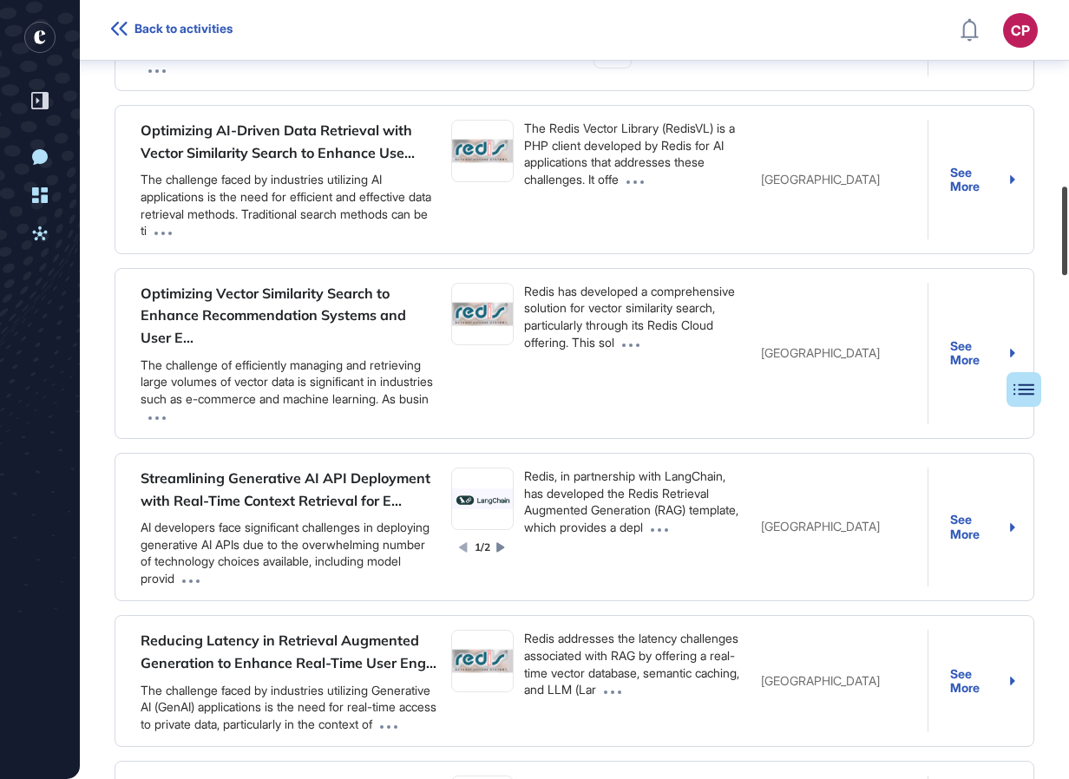
scroll to position [1622, 0]
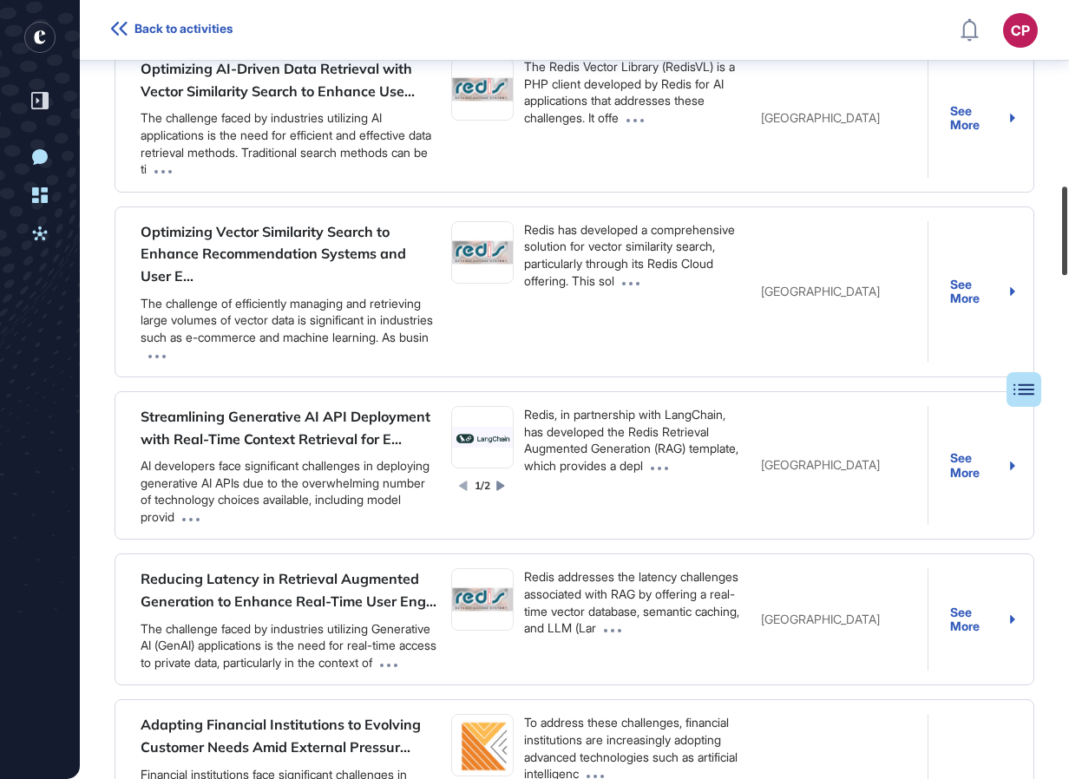
drag, startPoint x: 1059, startPoint y: 212, endPoint x: 1054, endPoint y: 247, distance: 35.1
click at [1054, 247] on div "Back to activities CP Dashboard Profile My Content Request More Data Yeni Konuş…" at bounding box center [534, 389] width 1069 height 779
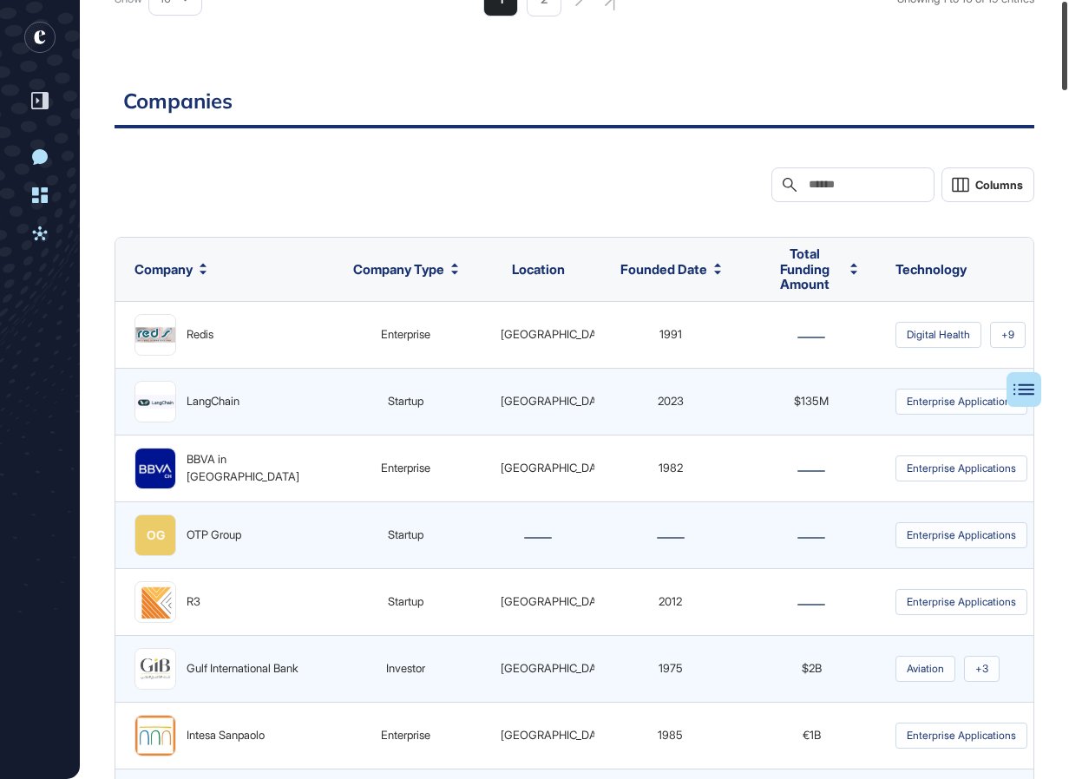
scroll to position [0, 0]
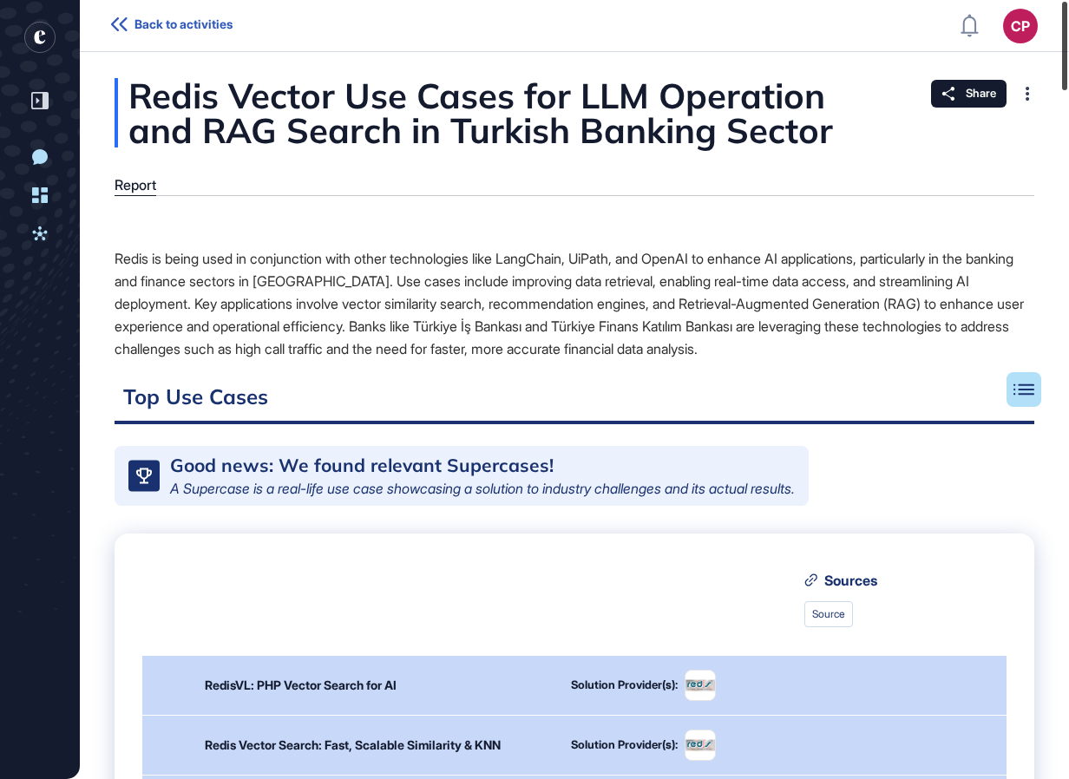
drag, startPoint x: 1061, startPoint y: 256, endPoint x: 1137, endPoint y: -64, distance: 329.0
click at [1068, 0] on html "Back to activities CP Dashboard Profile My Content Request More Data Yeni Konuş…" at bounding box center [534, 389] width 1069 height 779
click at [352, 0] on header "Back to activities CP Dashboard Profile My Content Request More Data" at bounding box center [534, 26] width 1069 height 52
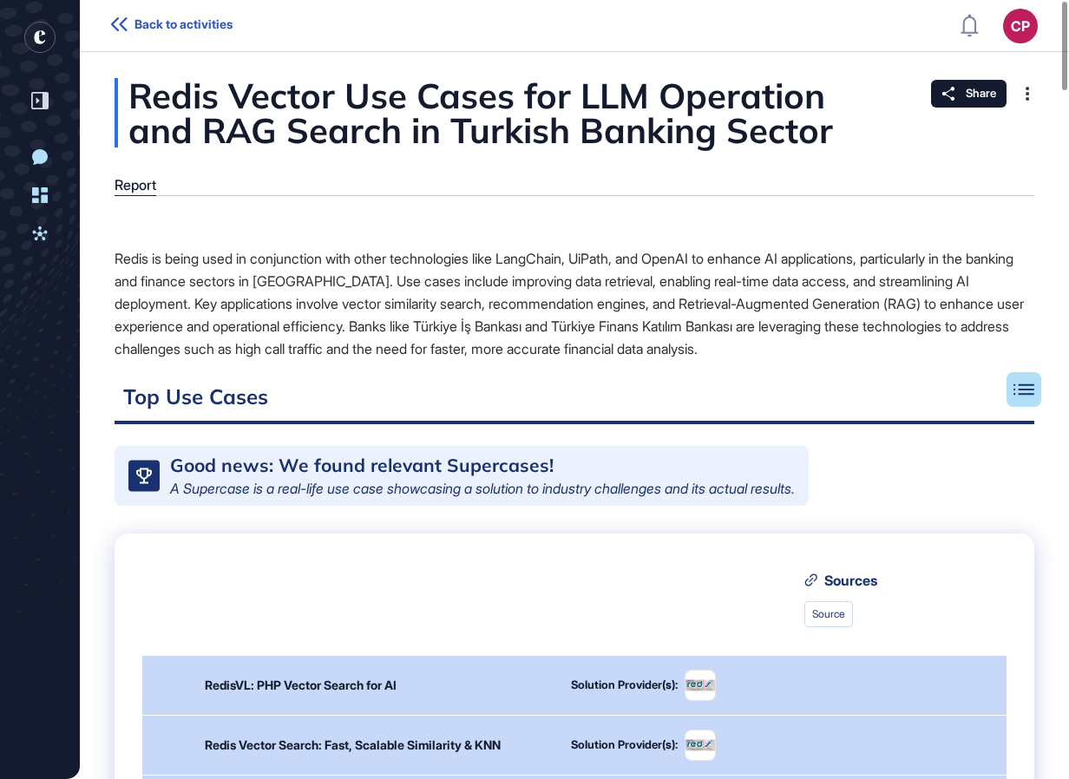
click at [352, 0] on header "Back to activities CP Dashboard Profile My Content Request More Data" at bounding box center [534, 26] width 1069 height 52
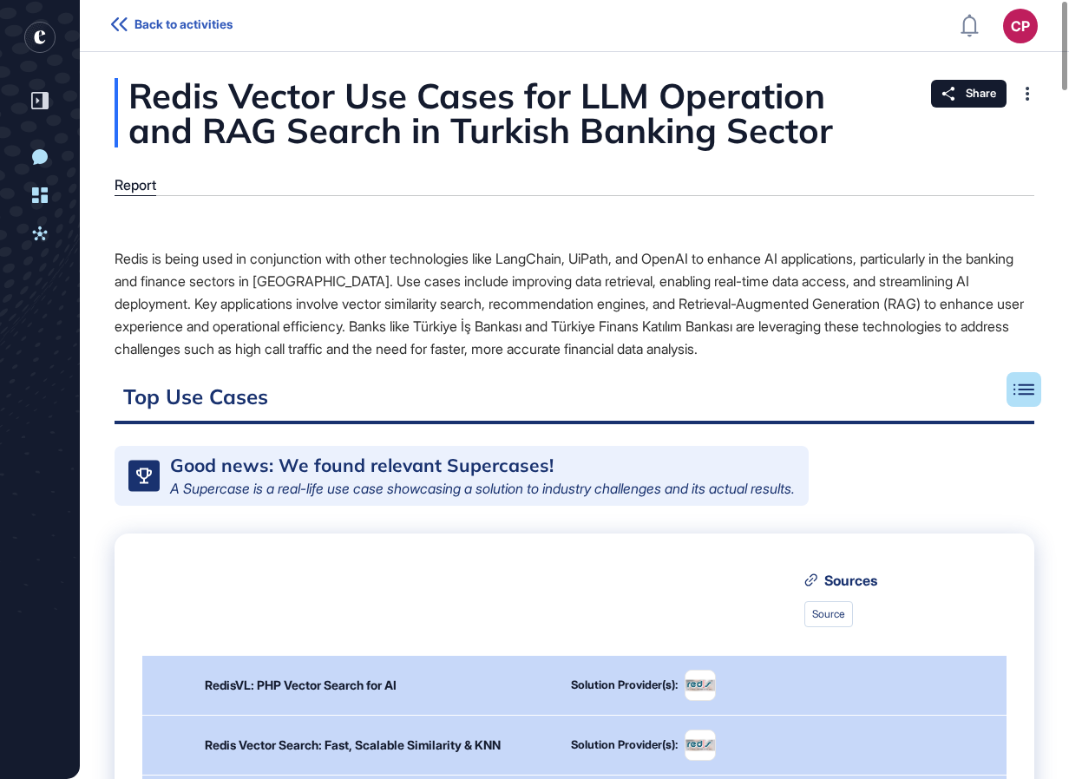
click at [352, 0] on header "Back to activities CP Dashboard Profile My Content Request More Data" at bounding box center [534, 26] width 1069 height 52
